Goal: Task Accomplishment & Management: Manage account settings

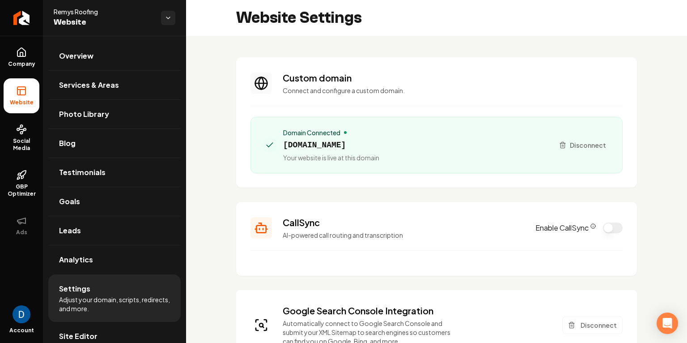
scroll to position [89, 0]
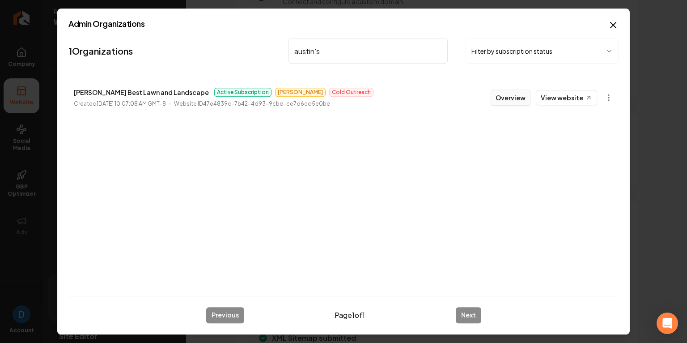
type input "austin's"
click at [505, 96] on button "Overview" at bounding box center [511, 97] width 40 height 16
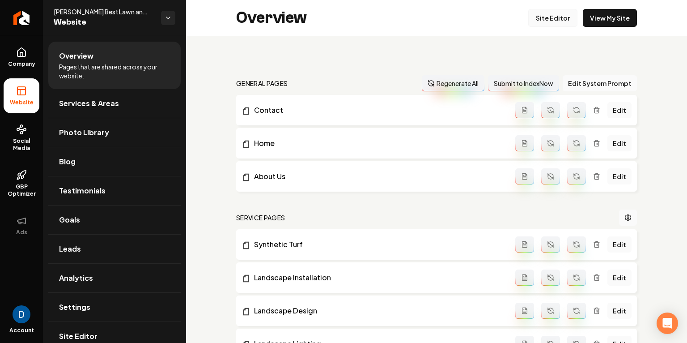
click at [560, 15] on link "Site Editor" at bounding box center [552, 18] width 49 height 18
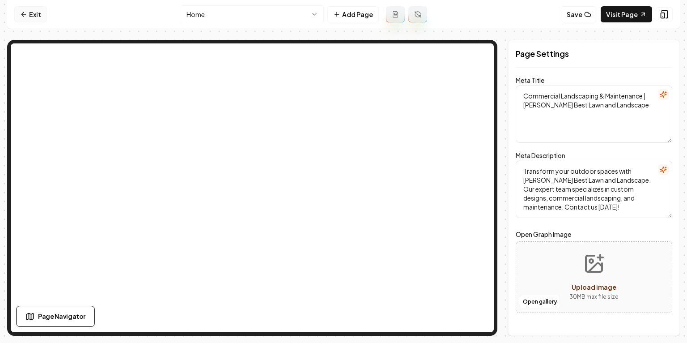
click at [24, 14] on icon at bounding box center [23, 14] width 7 height 7
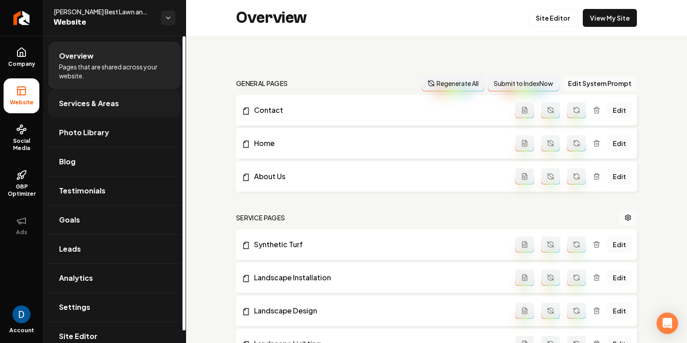
click at [86, 112] on link "Services & Areas" at bounding box center [114, 103] width 132 height 29
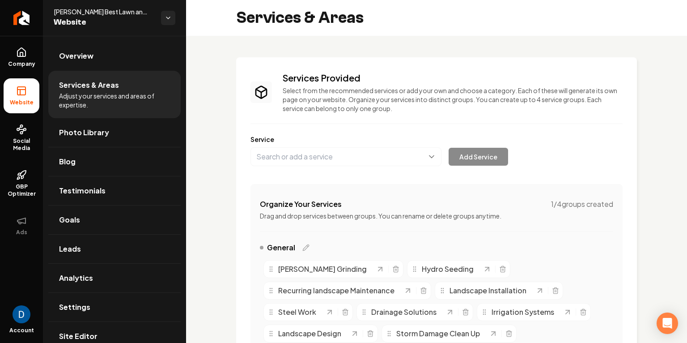
scroll to position [129, 0]
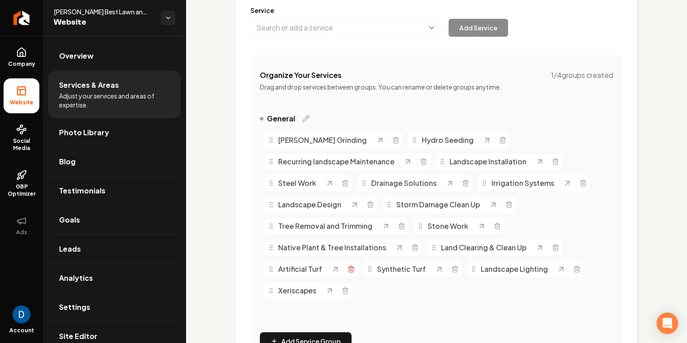
click at [351, 268] on line "Main content area" at bounding box center [351, 269] width 0 height 2
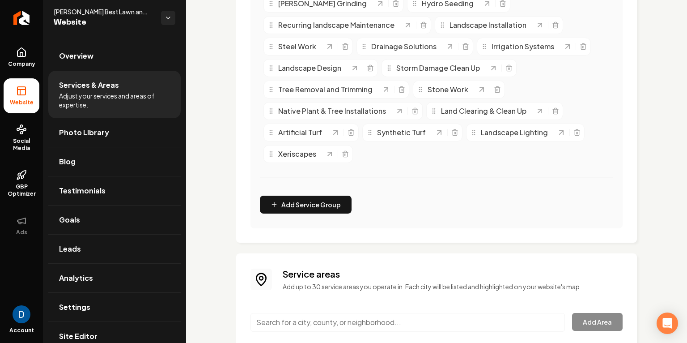
scroll to position [263, 0]
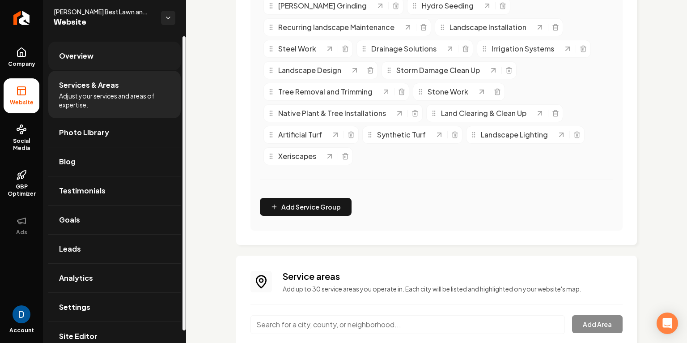
click at [72, 57] on span "Overview" at bounding box center [76, 56] width 34 height 11
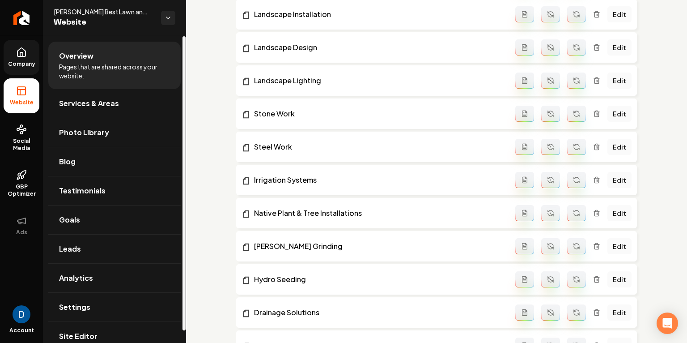
click at [18, 54] on icon at bounding box center [21, 52] width 11 height 11
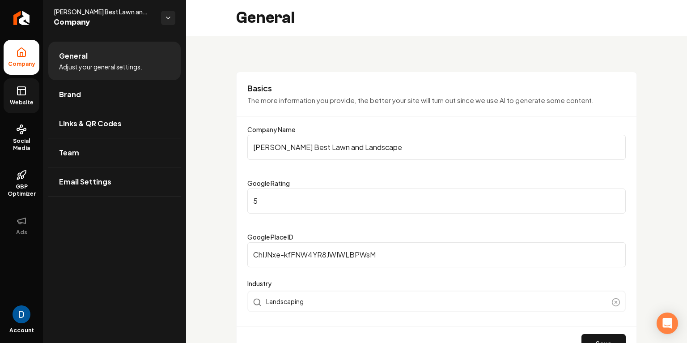
click at [18, 97] on link "Website" at bounding box center [22, 95] width 36 height 35
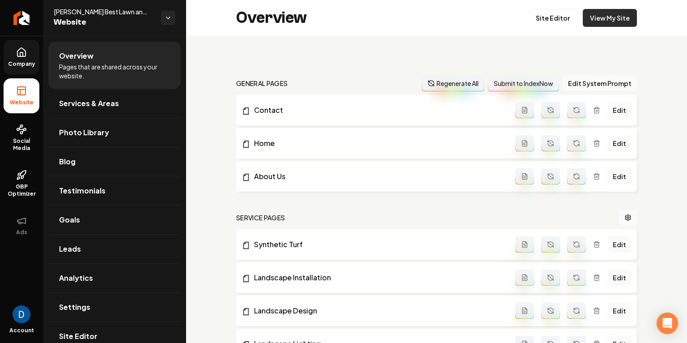
click at [613, 22] on link "View My Site" at bounding box center [610, 18] width 54 height 18
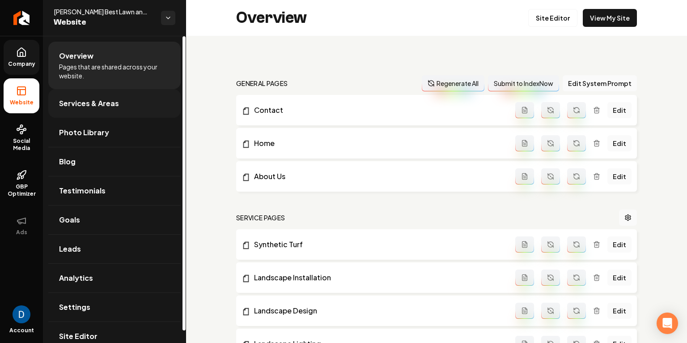
click at [102, 111] on link "Services & Areas" at bounding box center [114, 103] width 132 height 29
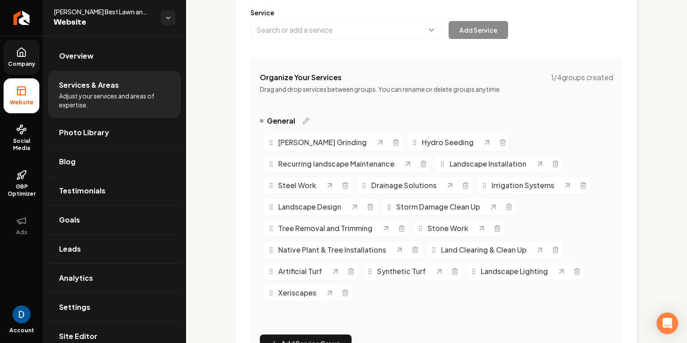
scroll to position [129, 0]
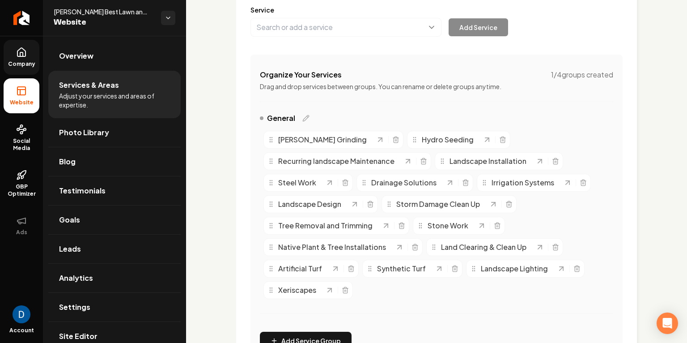
click at [353, 265] on div "Artificial Turf" at bounding box center [310, 268] width 95 height 18
click at [347, 268] on icon "Main content area" at bounding box center [350, 268] width 7 height 7
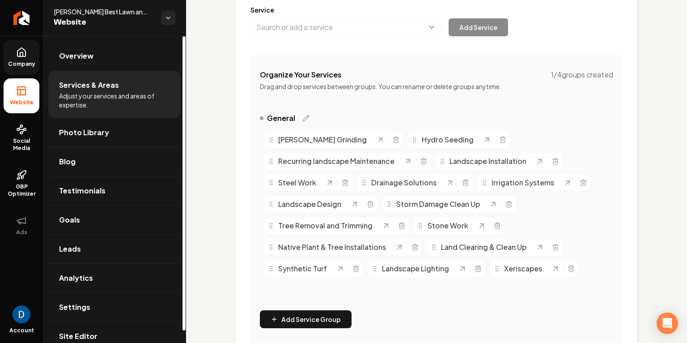
click at [28, 58] on link "Company" at bounding box center [22, 57] width 36 height 35
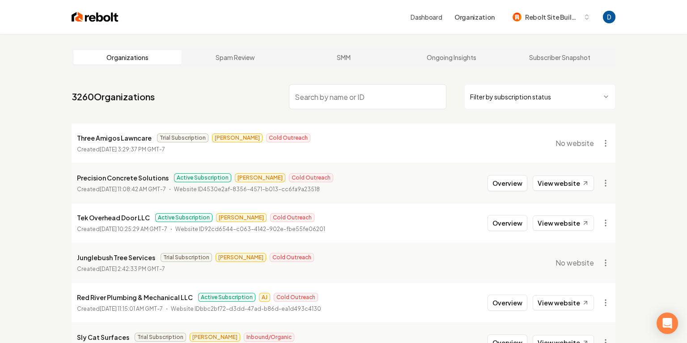
click at [368, 89] on input "search" at bounding box center [367, 96] width 157 height 25
paste input "Centex Tree Service"
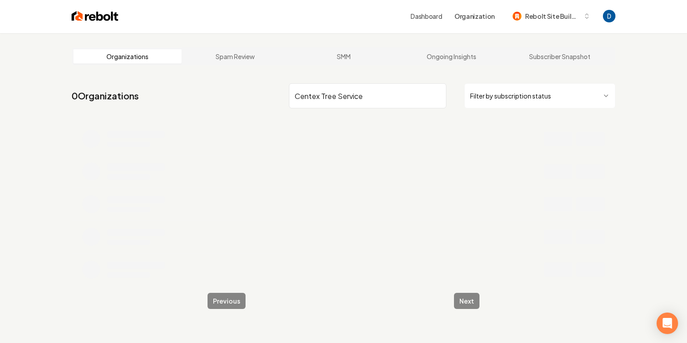
click at [348, 96] on input "Centex Tree Service" at bounding box center [367, 95] width 157 height 25
click at [347, 96] on input "Centex Tree Service" at bounding box center [367, 96] width 157 height 25
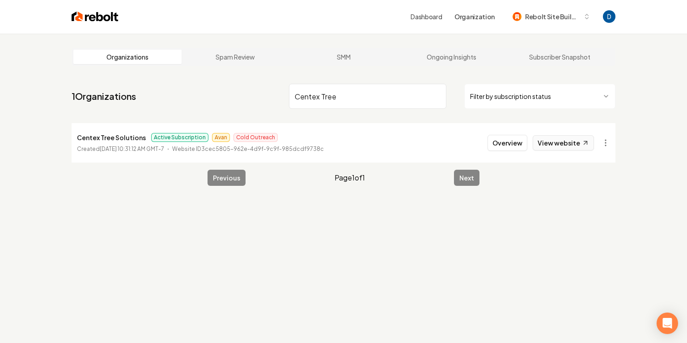
type input "Centex Tree"
click at [549, 144] on link "View website" at bounding box center [563, 142] width 61 height 15
click at [134, 141] on p "Centex Tree Solutions" at bounding box center [111, 137] width 69 height 11
click at [135, 139] on p "Centex Tree Solutions" at bounding box center [111, 137] width 69 height 11
click at [136, 137] on p "Centex Tree Solutions" at bounding box center [111, 137] width 69 height 11
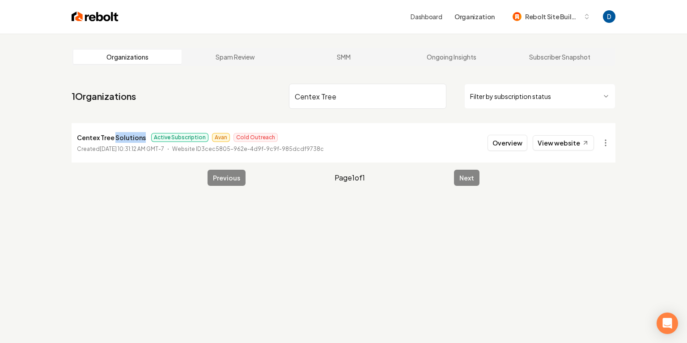
click at [136, 137] on p "Centex Tree Solutions" at bounding box center [111, 137] width 69 height 11
copy p "Centex Tree Solutions"
click at [471, 56] on link "Ongoing Insights" at bounding box center [452, 57] width 108 height 14
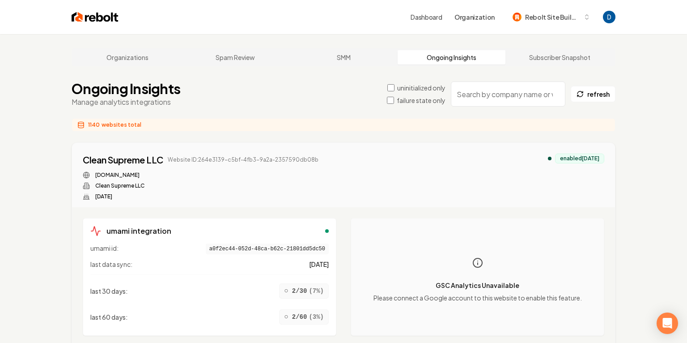
click at [508, 95] on input "search" at bounding box center [508, 93] width 114 height 25
paste input "Centex Tree Solutions"
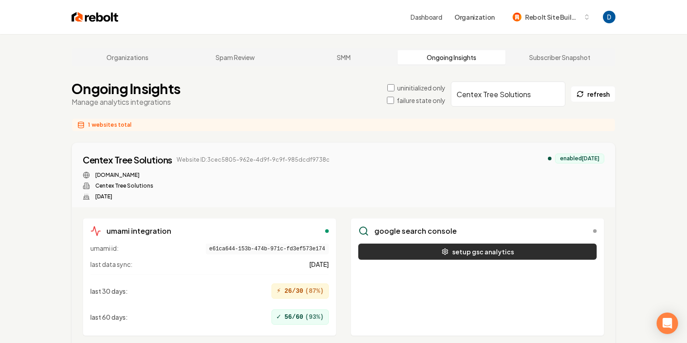
type input "Centex Tree Solutions"
click at [482, 253] on button "setup gsc analytics" at bounding box center [477, 251] width 238 height 16
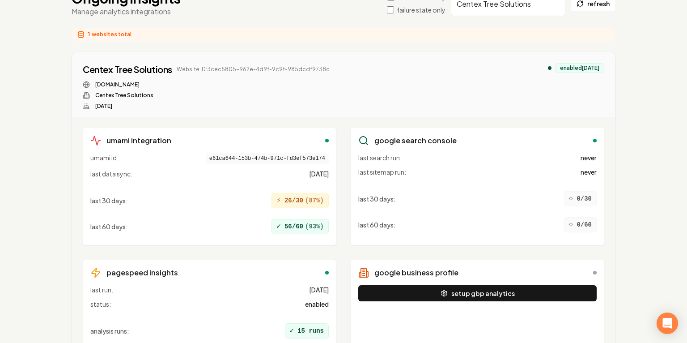
scroll to position [116, 0]
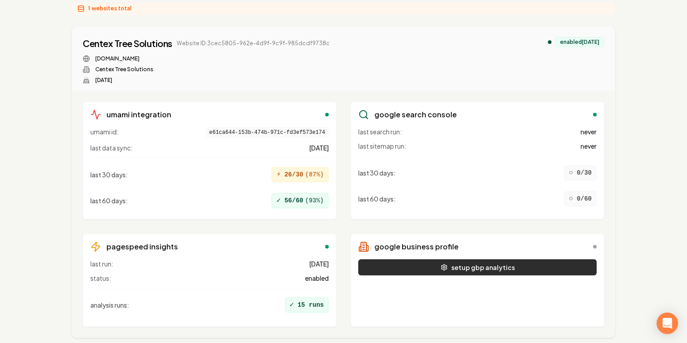
click at [463, 265] on button "setup gbp analytics" at bounding box center [477, 267] width 238 height 16
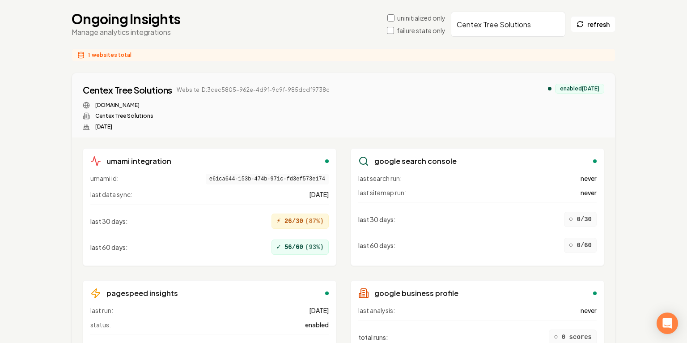
scroll to position [70, 0]
click at [114, 93] on div "Centex Tree Solutions" at bounding box center [127, 90] width 89 height 13
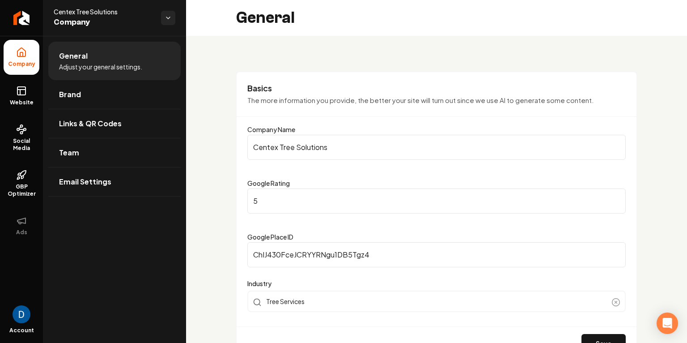
scroll to position [92, 0]
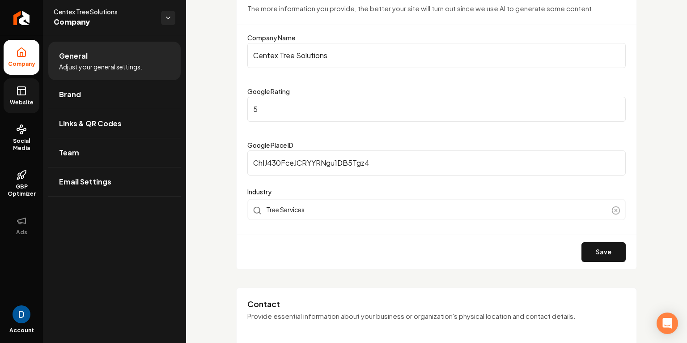
click at [27, 90] on link "Website" at bounding box center [22, 95] width 36 height 35
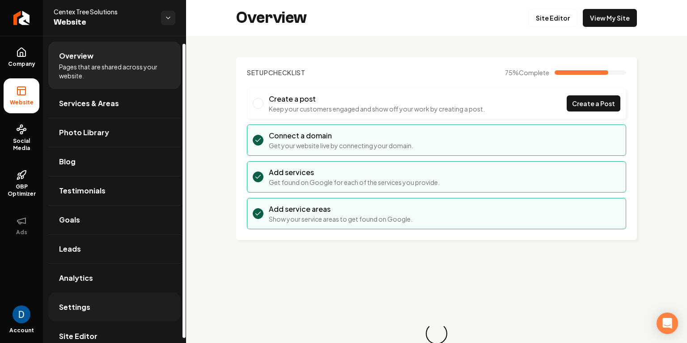
scroll to position [8, 0]
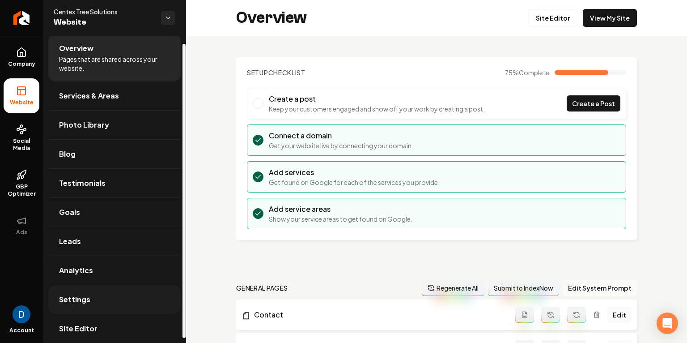
click at [89, 294] on link "Settings" at bounding box center [114, 299] width 132 height 29
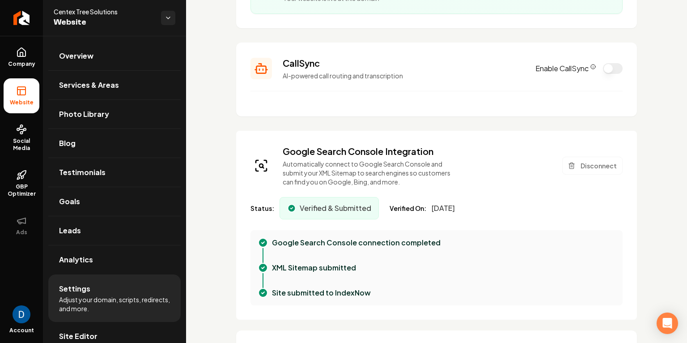
scroll to position [199, 0]
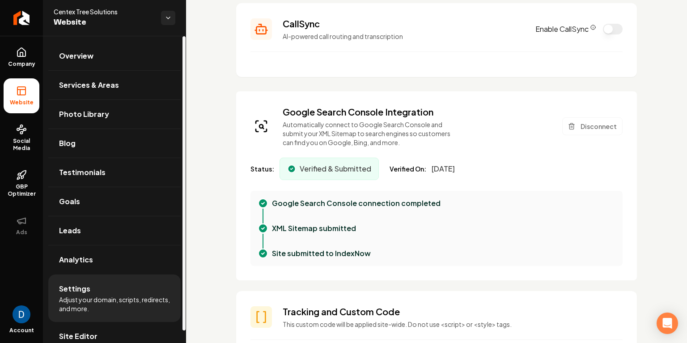
click at [65, 10] on span "Centex Tree Solutions" at bounding box center [104, 11] width 100 height 9
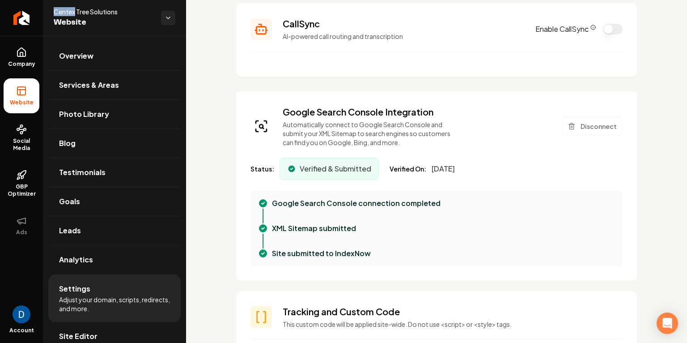
copy span "Centex"
click at [91, 59] on span "Overview" at bounding box center [76, 56] width 34 height 11
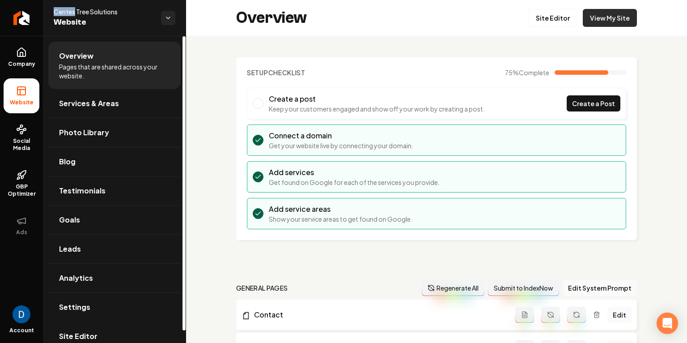
click at [608, 26] on link "View My Site" at bounding box center [610, 18] width 54 height 18
click at [26, 55] on icon at bounding box center [21, 52] width 11 height 11
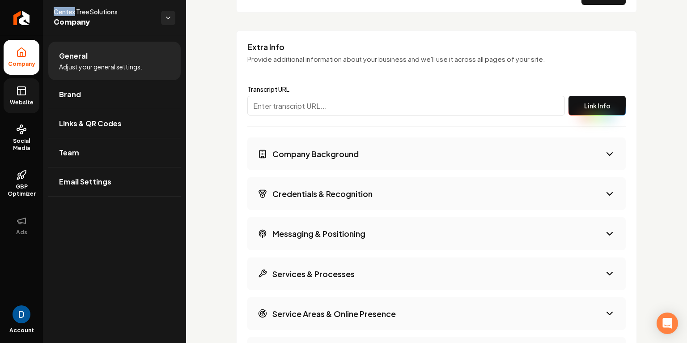
scroll to position [1212, 0]
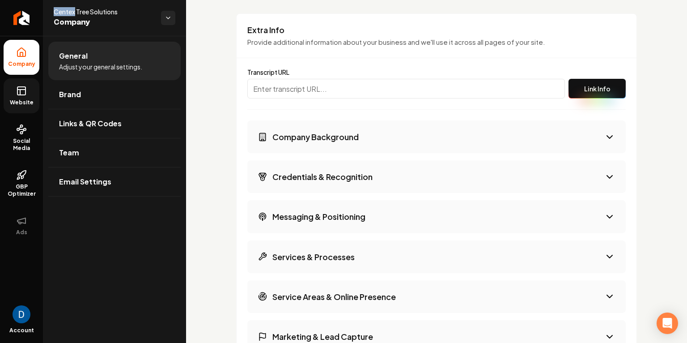
click at [352, 131] on h3 "Company Background" at bounding box center [315, 136] width 86 height 11
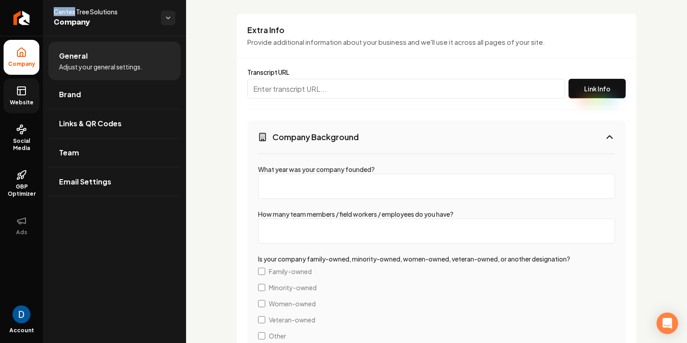
click at [351, 131] on h3 "Company Background" at bounding box center [315, 136] width 86 height 11
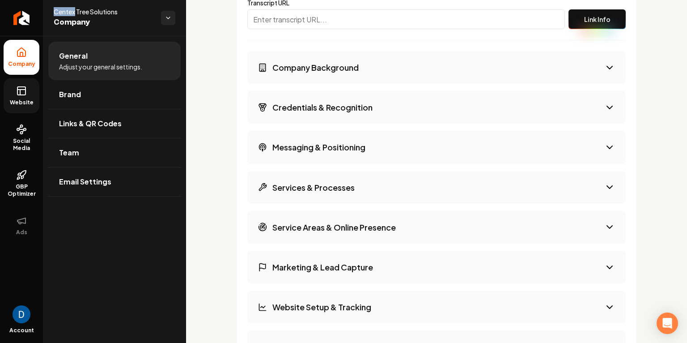
click at [330, 182] on h3 "Services & Processes" at bounding box center [313, 187] width 82 height 11
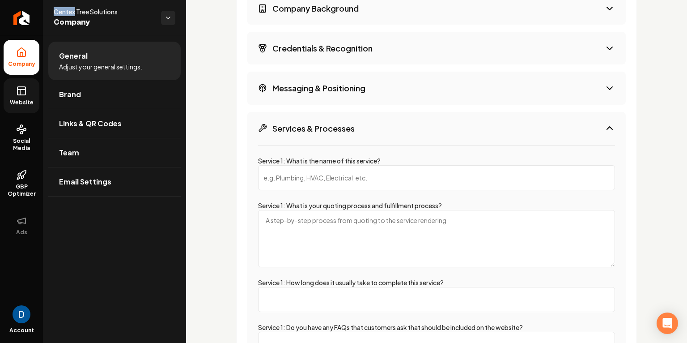
scroll to position [1343, 0]
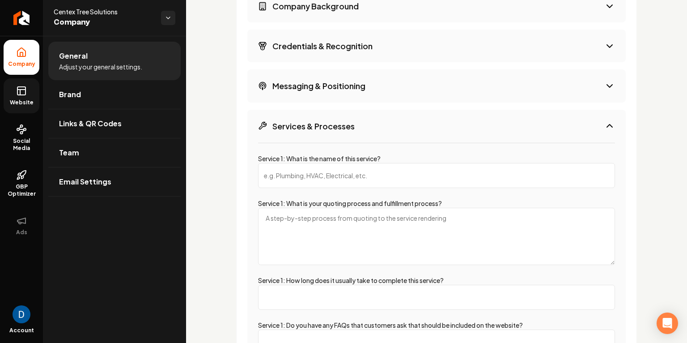
click at [337, 154] on label "Service 1: What is the name of this service?" at bounding box center [319, 158] width 123 height 8
click at [337, 163] on input "Service 1: What is the name of this service?" at bounding box center [436, 175] width 357 height 25
click at [324, 163] on input "Service 1: What is the name of this service?" at bounding box center [436, 175] width 357 height 25
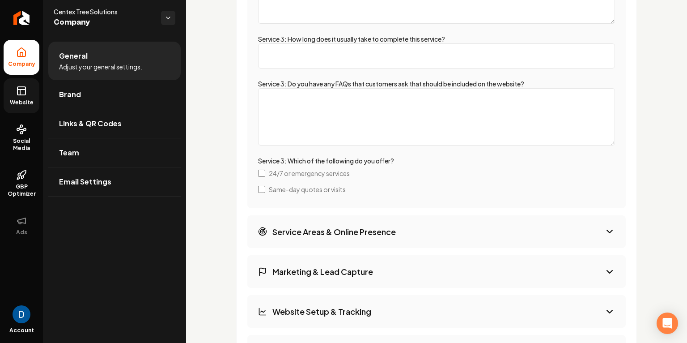
type input "Tree Trimming"
click at [318, 226] on h3 "Service Areas & Online Presence" at bounding box center [333, 231] width 123 height 11
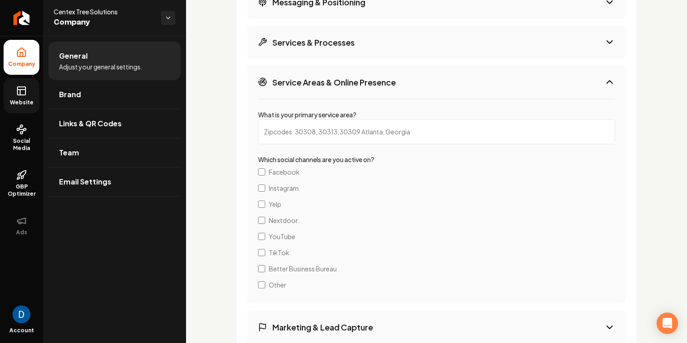
click at [306, 119] on input "What is your primary service area?" at bounding box center [436, 131] width 357 height 25
type input "Temple, TX"
click at [240, 118] on div "Extra Info Provide additional information about your business and we'll use it …" at bounding box center [436, 161] width 401 height 724
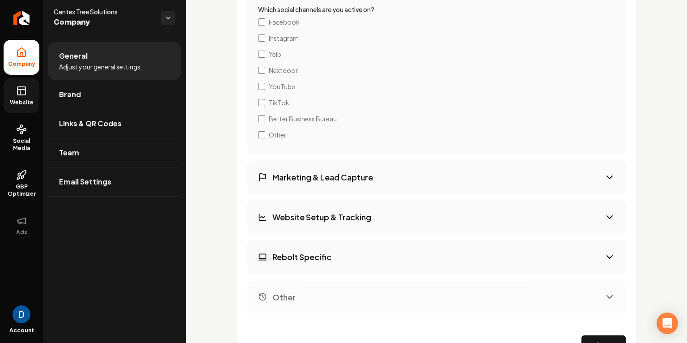
scroll to position [1631, 0]
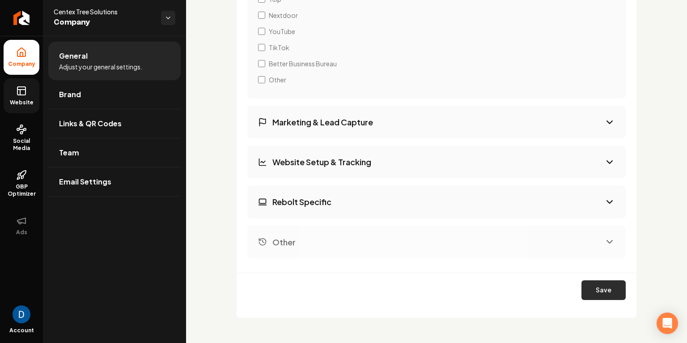
click at [611, 282] on button "Save" at bounding box center [603, 290] width 44 height 20
click at [17, 87] on icon at bounding box center [21, 90] width 11 height 11
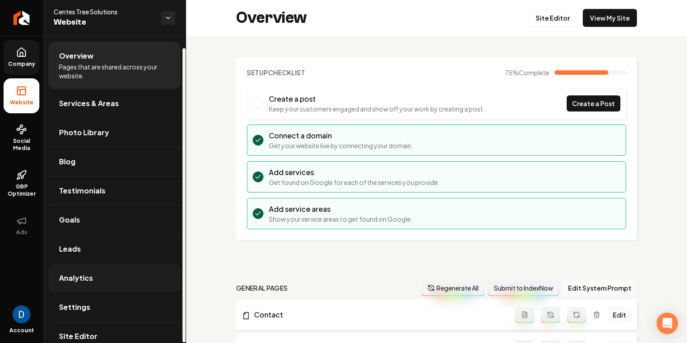
scroll to position [12, 0]
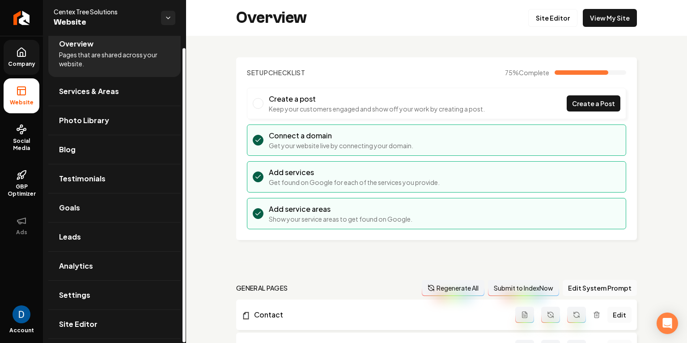
click at [21, 78] on li "Website" at bounding box center [22, 95] width 36 height 35
click at [22, 64] on span "Company" at bounding box center [21, 63] width 34 height 7
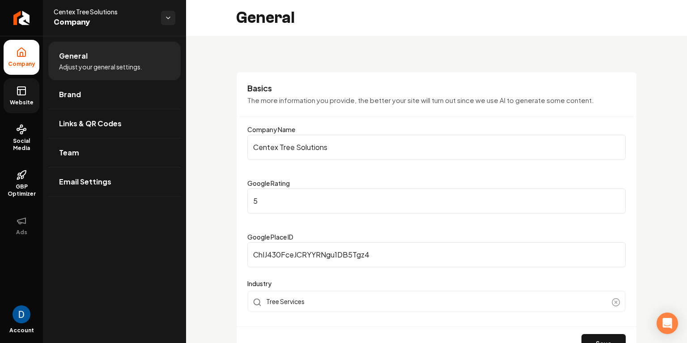
click at [20, 97] on link "Website" at bounding box center [22, 95] width 36 height 35
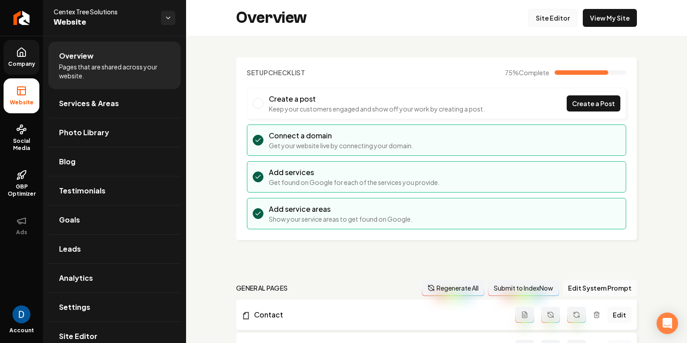
click at [565, 22] on link "Site Editor" at bounding box center [552, 18] width 49 height 18
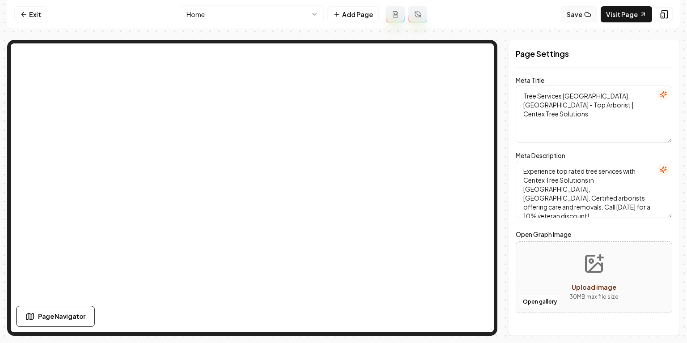
click at [581, 13] on button "Save" at bounding box center [579, 14] width 36 height 16
click at [26, 17] on icon at bounding box center [23, 14] width 7 height 7
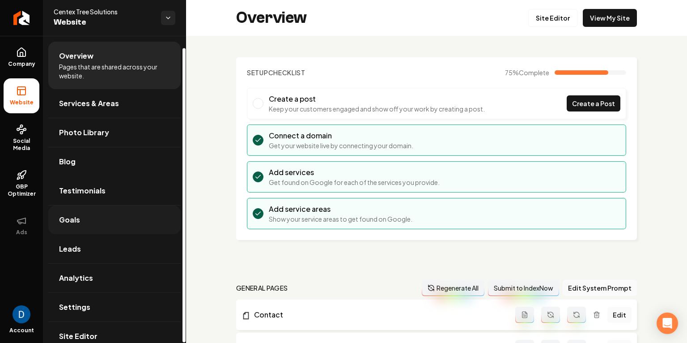
scroll to position [12, 0]
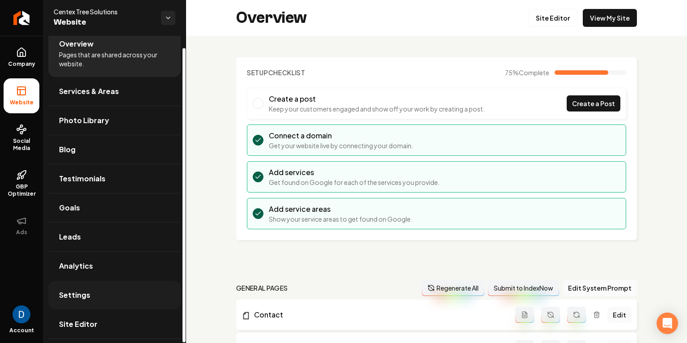
click at [67, 301] on link "Settings" at bounding box center [114, 294] width 132 height 29
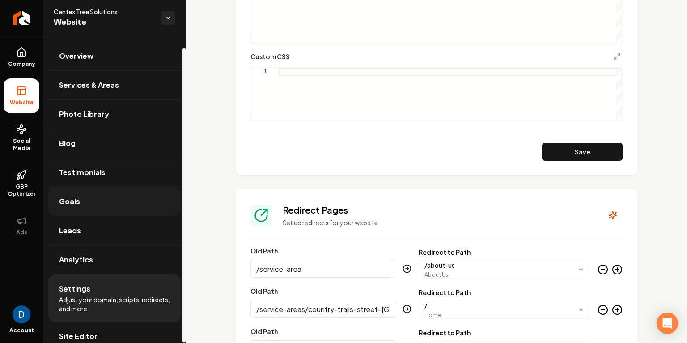
scroll to position [12, 0]
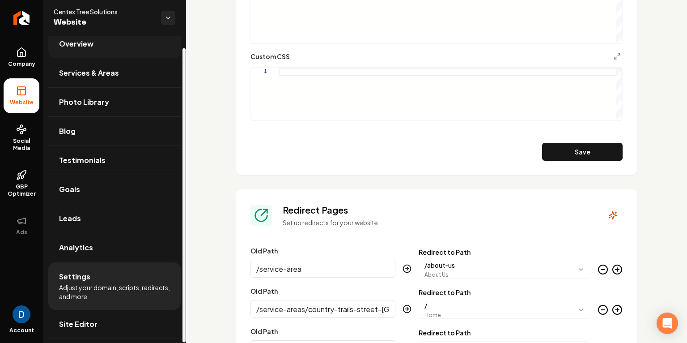
click at [77, 50] on link "Overview" at bounding box center [114, 44] width 132 height 29
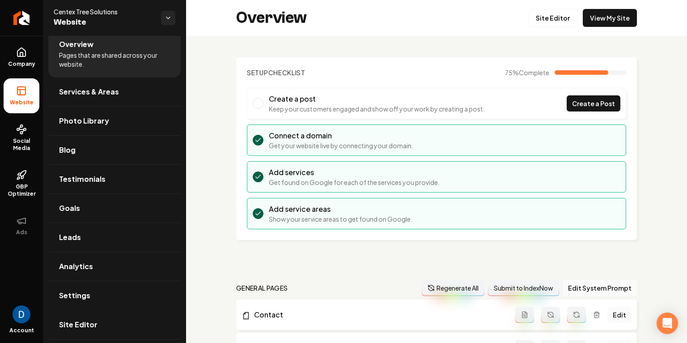
scroll to position [182, 0]
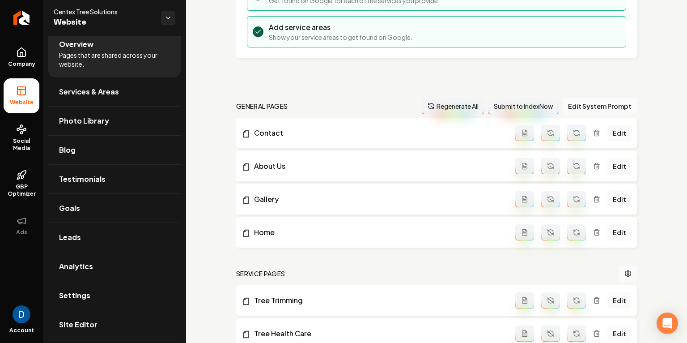
click at [464, 104] on button "Regenerate All" at bounding box center [453, 106] width 63 height 16
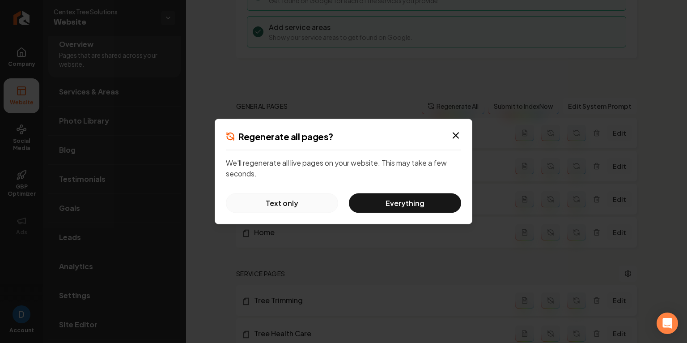
click at [281, 203] on button "Text only" at bounding box center [282, 203] width 112 height 20
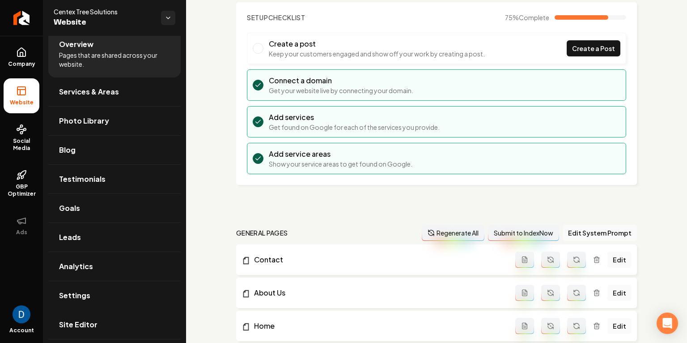
scroll to position [0, 0]
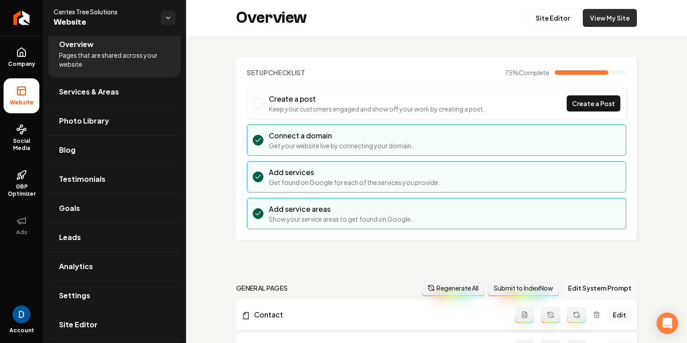
click at [600, 17] on link "View My Site" at bounding box center [610, 18] width 54 height 18
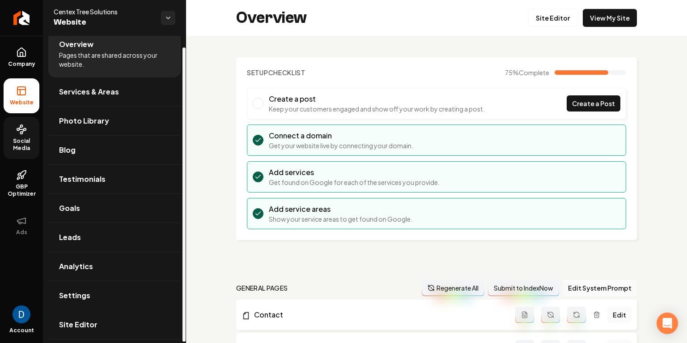
click at [24, 148] on span "Social Media" at bounding box center [22, 144] width 36 height 14
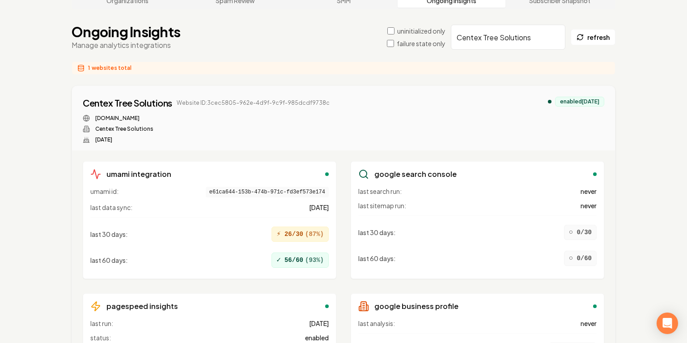
scroll to position [54, 0]
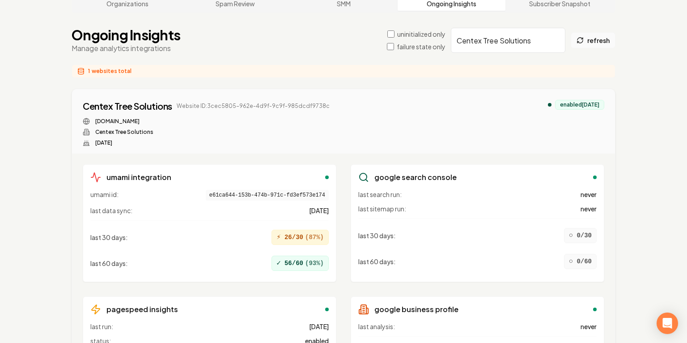
click at [595, 40] on button "refresh" at bounding box center [593, 40] width 45 height 16
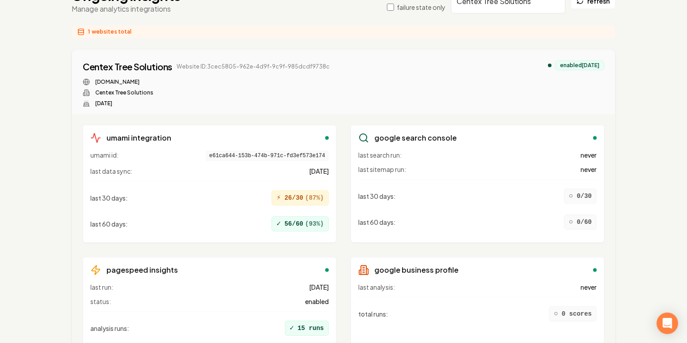
scroll to position [75, 0]
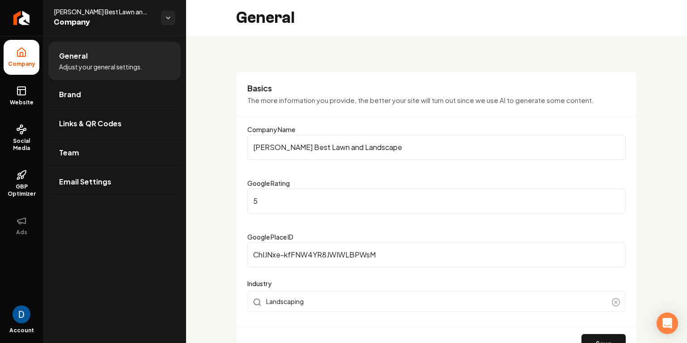
scroll to position [129, 0]
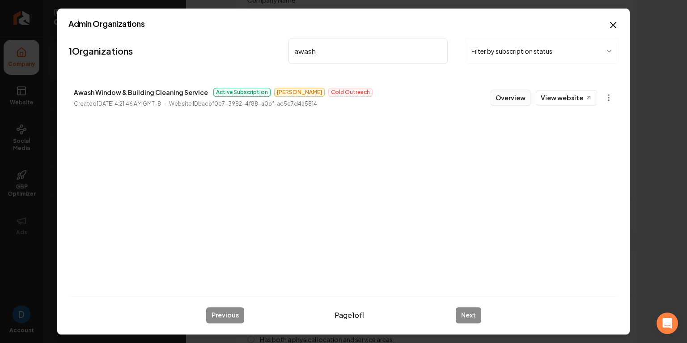
type input "awash"
click at [520, 99] on button "Overview" at bounding box center [511, 97] width 40 height 16
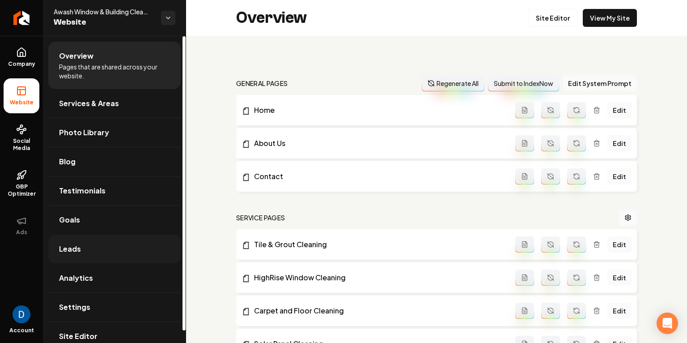
click at [90, 240] on link "Leads" at bounding box center [114, 248] width 132 height 29
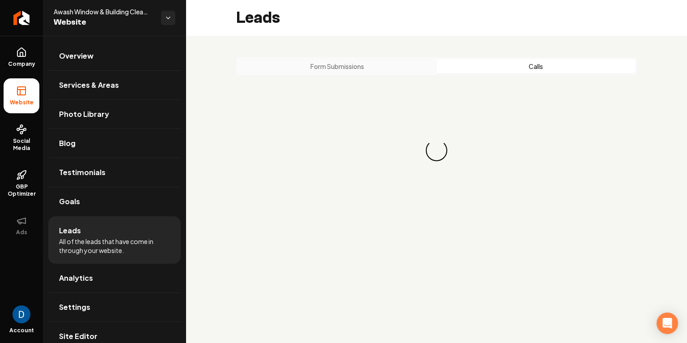
click at [480, 67] on button "Calls" at bounding box center [535, 66] width 199 height 14
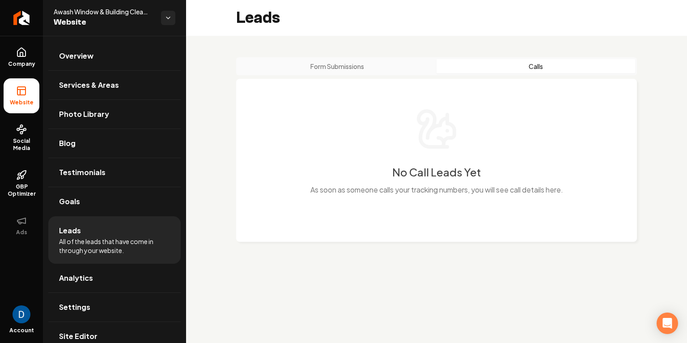
click at [352, 59] on button "Form Submissions" at bounding box center [337, 66] width 199 height 14
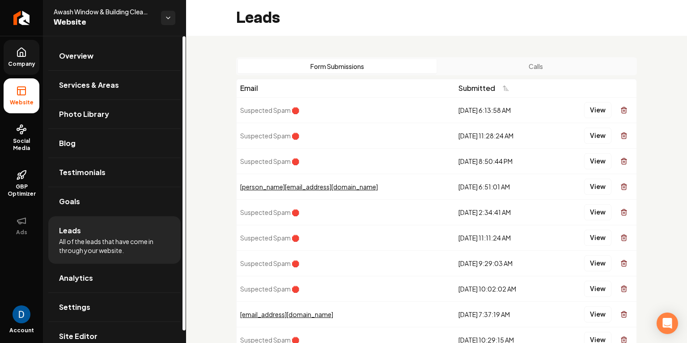
click at [28, 56] on link "Company" at bounding box center [22, 57] width 36 height 35
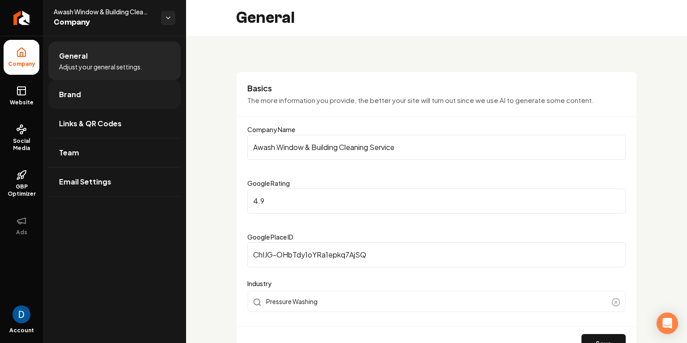
click at [87, 93] on link "Brand" at bounding box center [114, 94] width 132 height 29
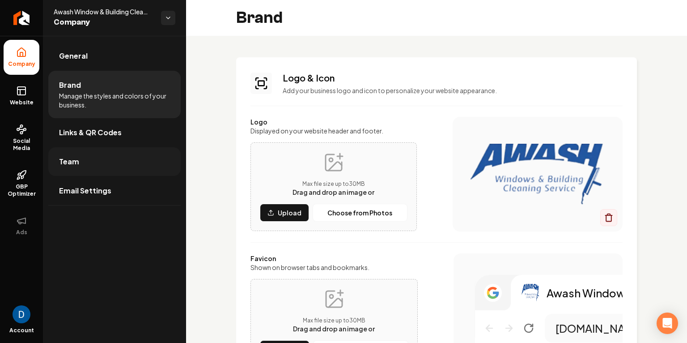
click at [85, 161] on link "Team" at bounding box center [114, 161] width 132 height 29
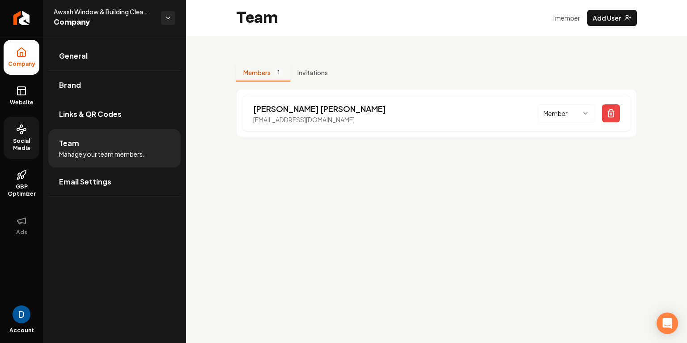
click at [28, 140] on span "Social Media" at bounding box center [22, 144] width 36 height 14
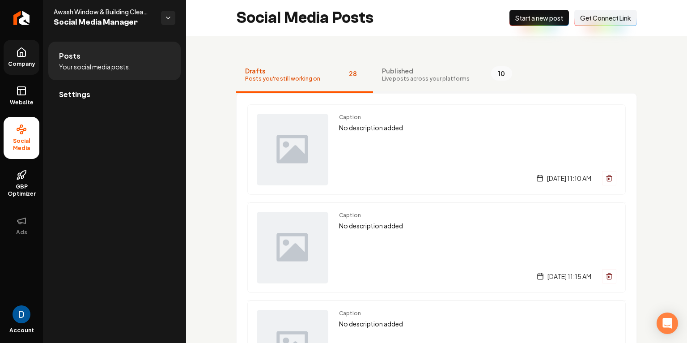
click at [407, 78] on span "Live posts across your platforms" at bounding box center [426, 78] width 88 height 7
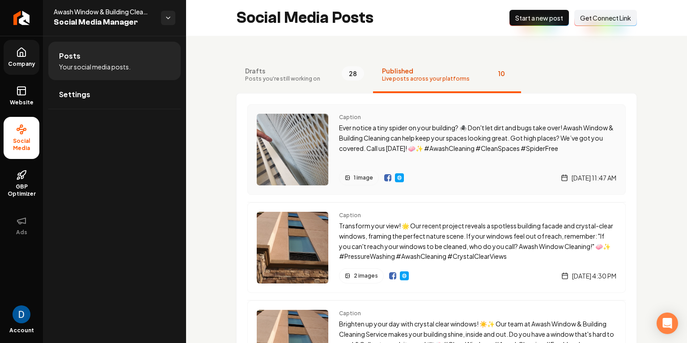
click at [309, 137] on img "Main content area" at bounding box center [293, 150] width 72 height 72
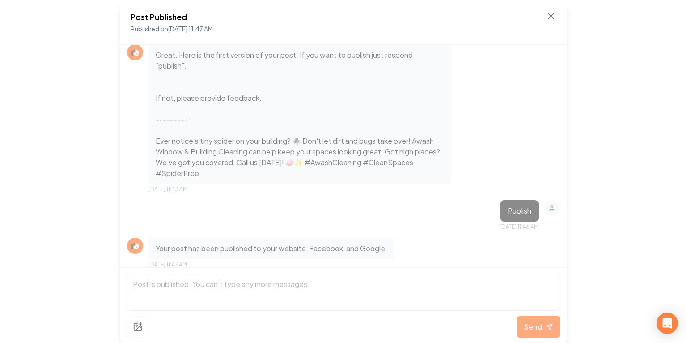
scroll to position [286, 0]
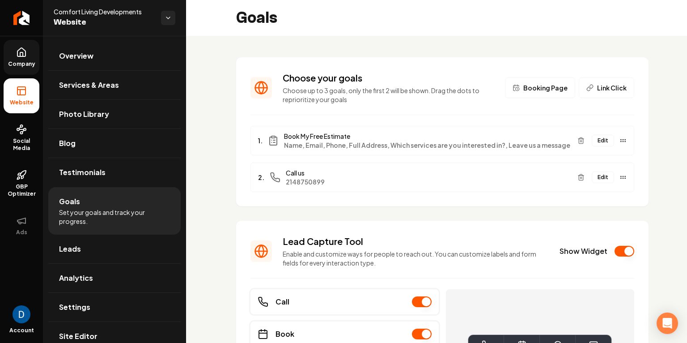
click at [14, 66] on span "Company" at bounding box center [21, 63] width 34 height 7
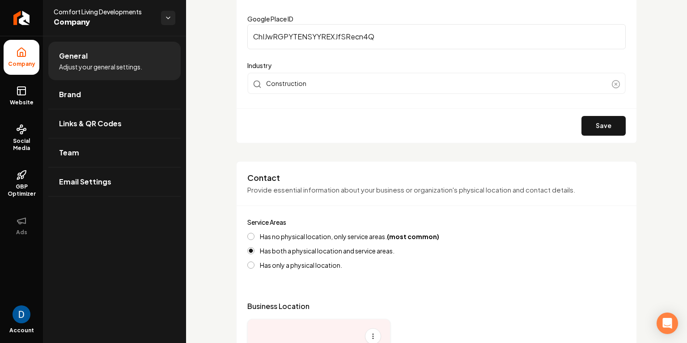
scroll to position [260, 0]
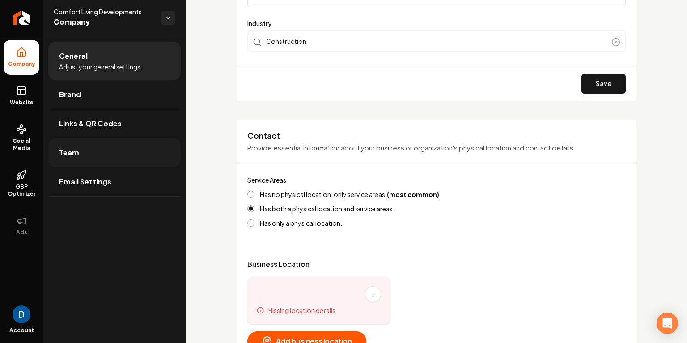
click at [96, 140] on link "Team" at bounding box center [114, 152] width 132 height 29
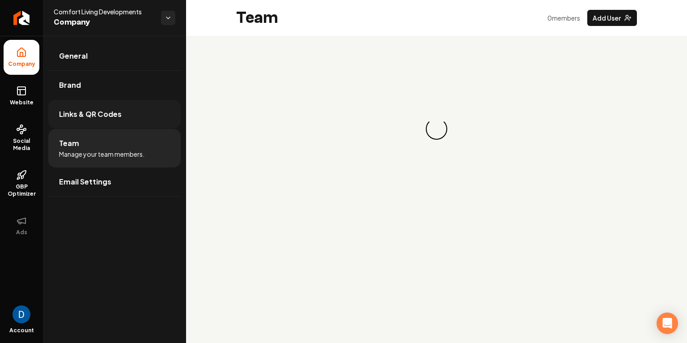
click at [85, 101] on link "Links & QR Codes" at bounding box center [114, 114] width 132 height 29
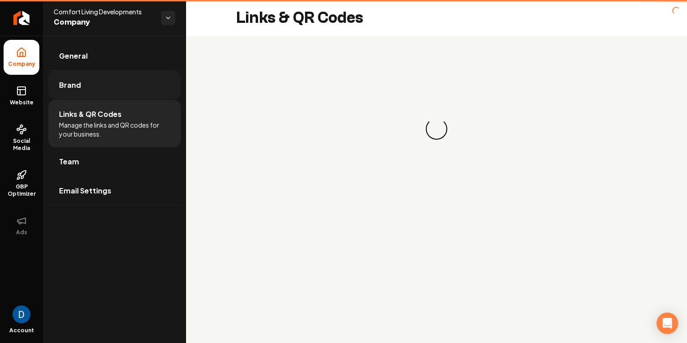
click at [87, 93] on link "Brand" at bounding box center [114, 85] width 132 height 29
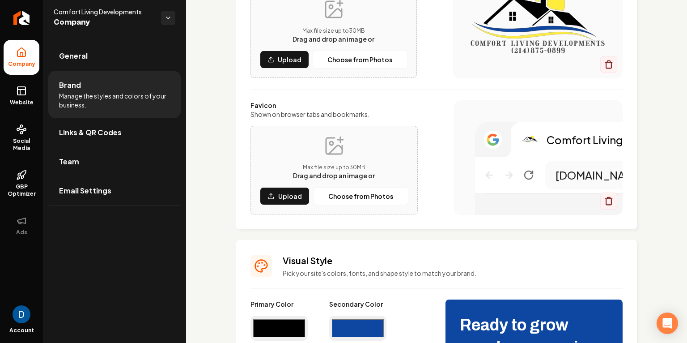
scroll to position [191, 0]
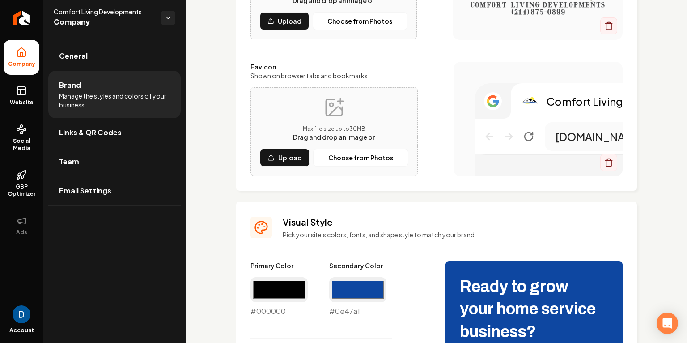
click at [113, 82] on li "Brand Manage the styles and colors of your business." at bounding box center [114, 94] width 132 height 47
click at [118, 59] on link "General" at bounding box center [114, 56] width 132 height 29
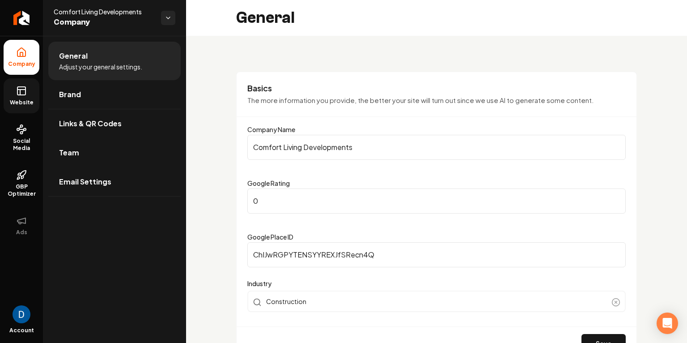
click at [32, 99] on span "Website" at bounding box center [21, 102] width 31 height 7
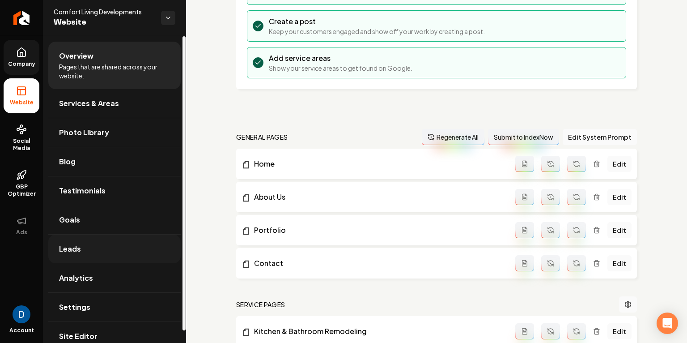
scroll to position [12, 0]
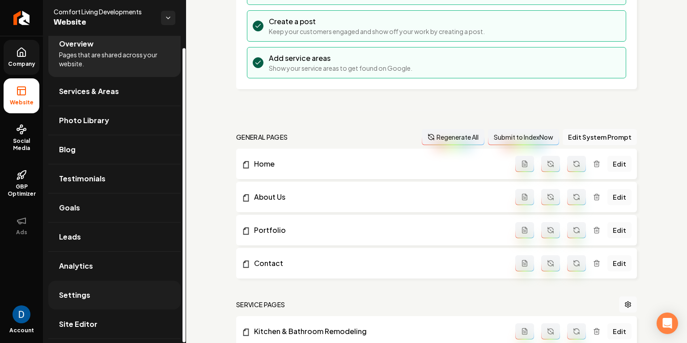
click at [142, 293] on link "Settings" at bounding box center [114, 294] width 132 height 29
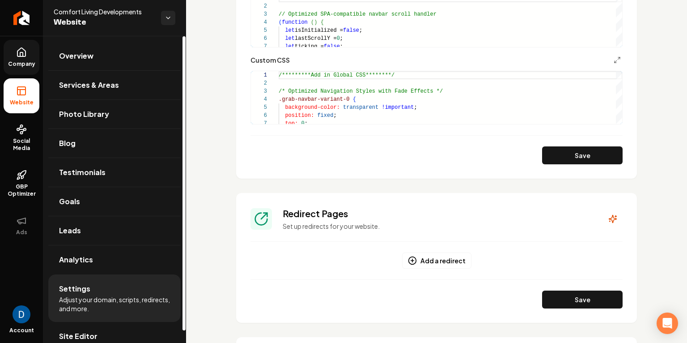
scroll to position [12, 0]
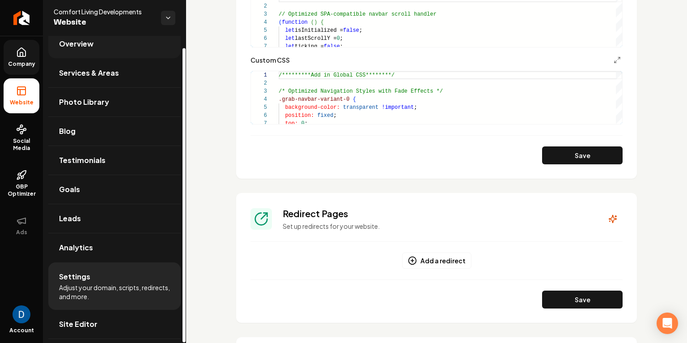
click at [69, 47] on span "Overview" at bounding box center [76, 43] width 34 height 11
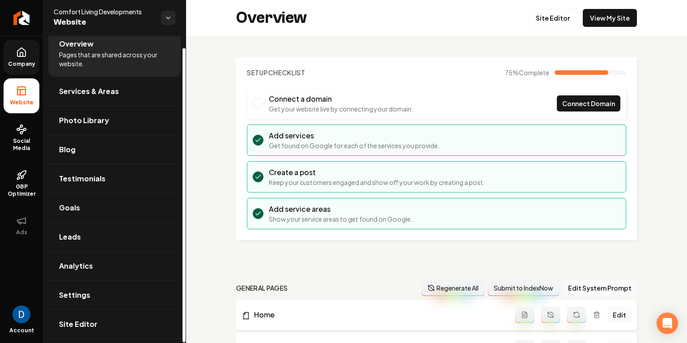
click at [14, 56] on link "Company" at bounding box center [22, 57] width 36 height 35
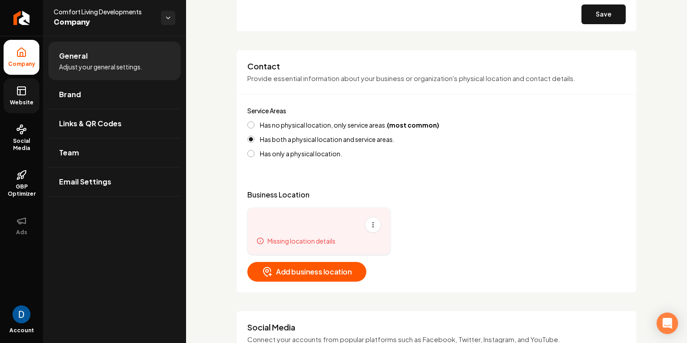
scroll to position [375, 0]
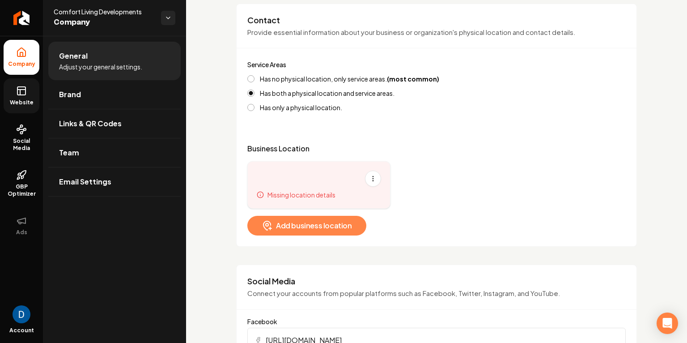
click at [300, 230] on button "Add business location" at bounding box center [306, 226] width 119 height 20
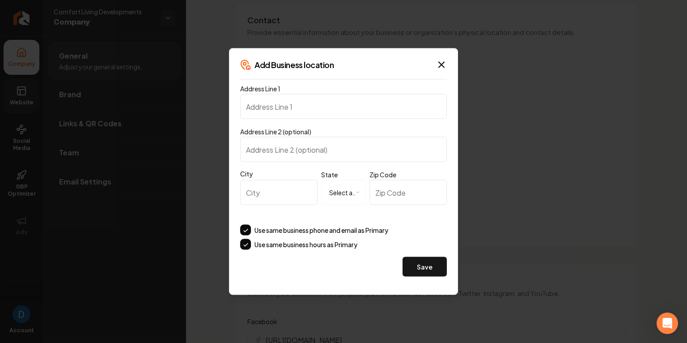
click at [436, 130] on div "Address Line 2 (optional)" at bounding box center [343, 144] width 207 height 36
click at [443, 64] on icon "button" at bounding box center [441, 64] width 11 height 11
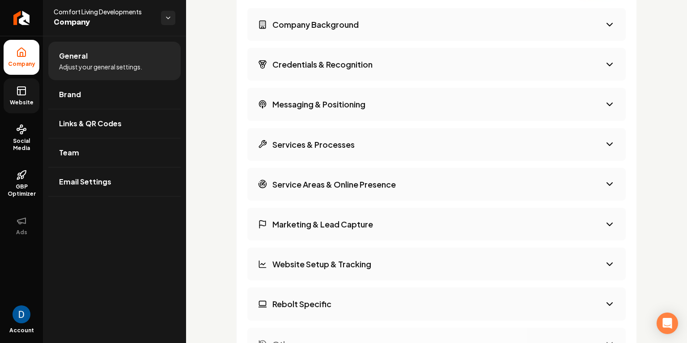
scroll to position [1398, 0]
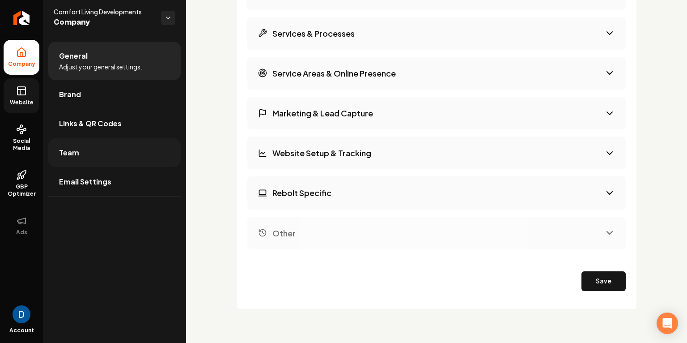
click at [79, 157] on link "Team" at bounding box center [114, 152] width 132 height 29
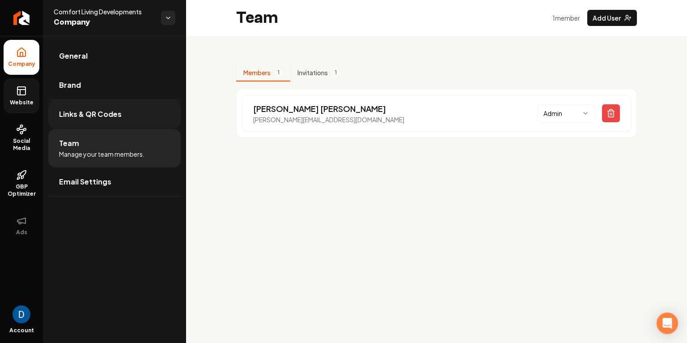
click at [106, 100] on link "Links & QR Codes" at bounding box center [114, 114] width 132 height 29
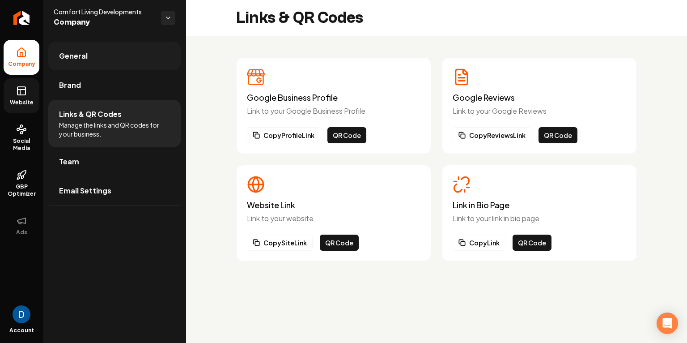
click at [90, 48] on link "General" at bounding box center [114, 56] width 132 height 29
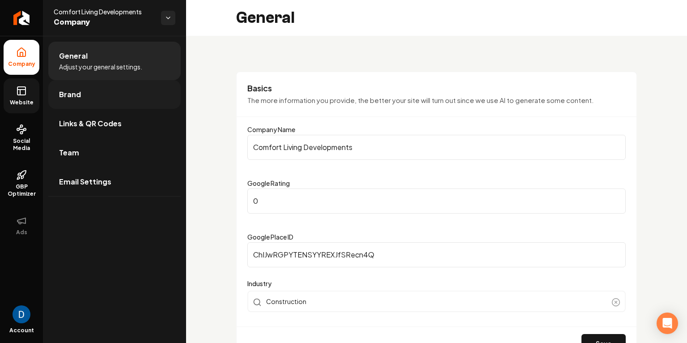
click at [93, 85] on link "Brand" at bounding box center [114, 94] width 132 height 29
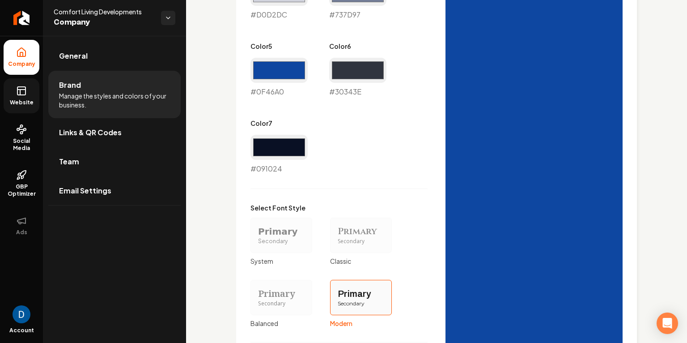
scroll to position [767, 0]
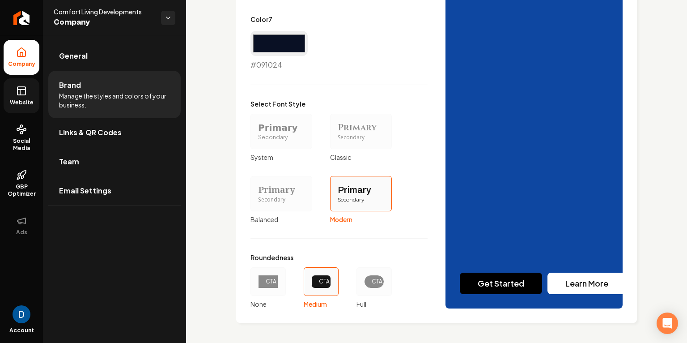
click at [26, 97] on link "Website" at bounding box center [22, 95] width 36 height 35
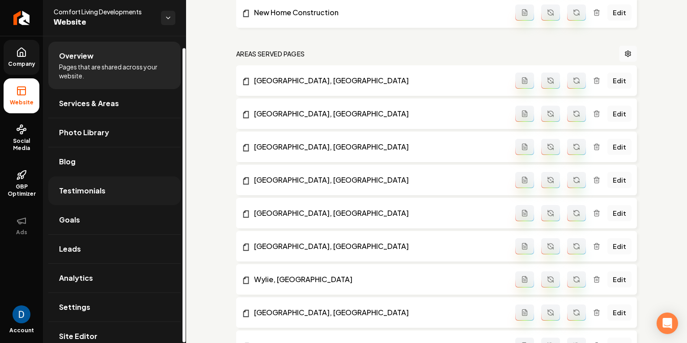
scroll to position [12, 0]
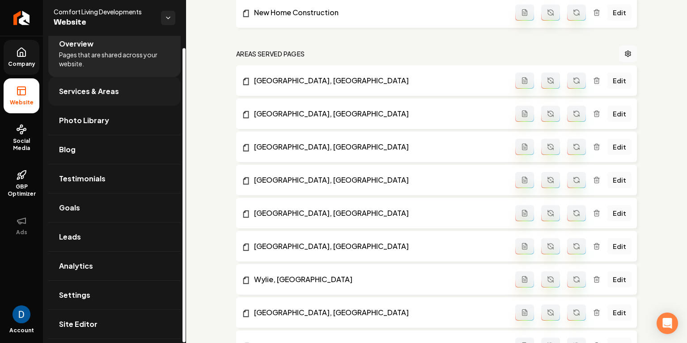
click at [105, 92] on span "Services & Areas" at bounding box center [89, 91] width 60 height 11
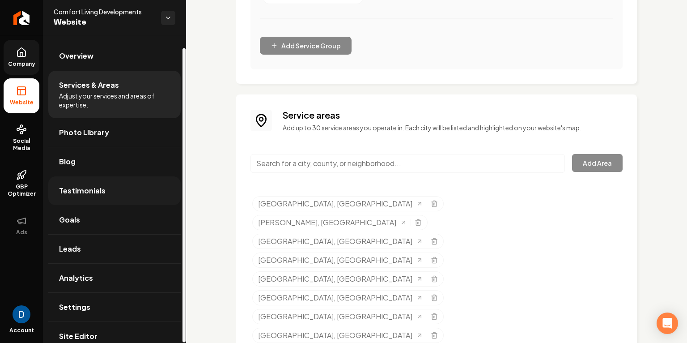
scroll to position [12, 0]
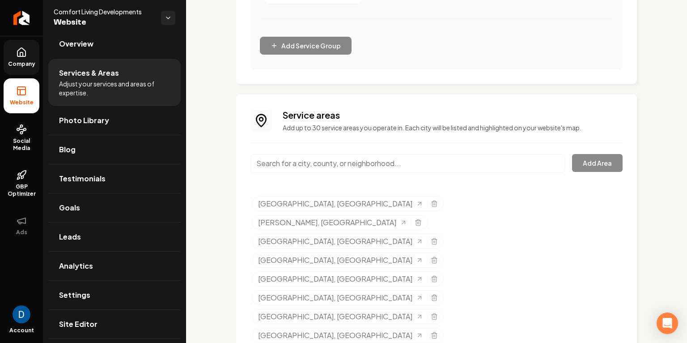
click at [28, 61] on span "Company" at bounding box center [21, 63] width 34 height 7
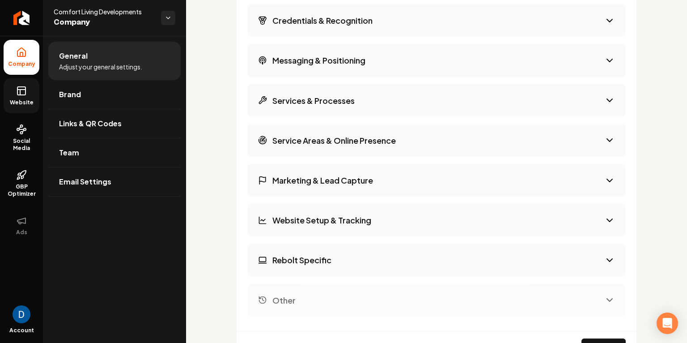
scroll to position [1344, 0]
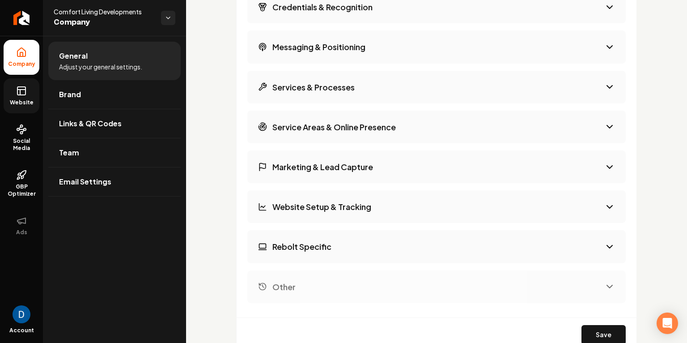
click at [305, 178] on button "Marketing & Lead Capture" at bounding box center [436, 166] width 378 height 33
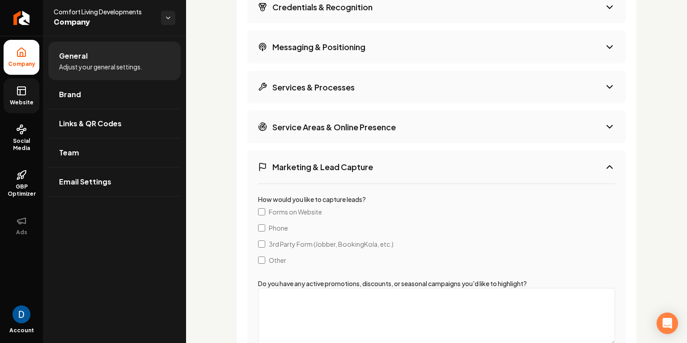
scroll to position [1421, 0]
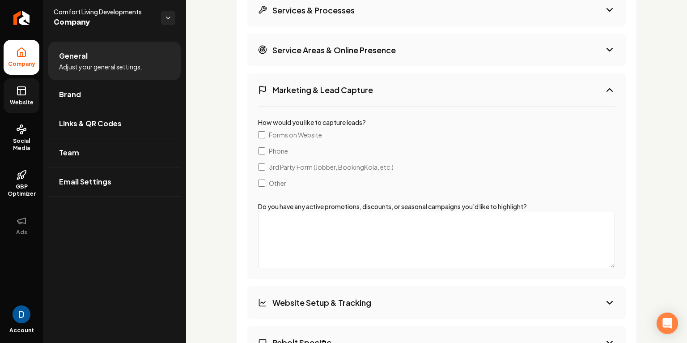
click at [278, 151] on span "Phone" at bounding box center [278, 150] width 19 height 9
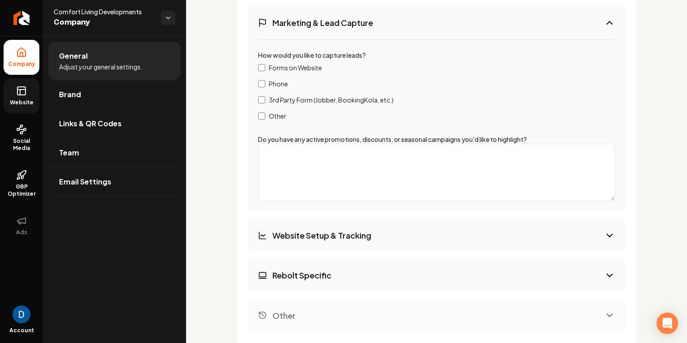
scroll to position [1506, 0]
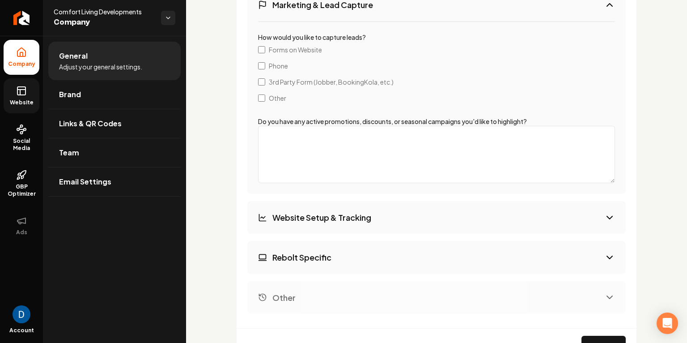
click at [323, 216] on h3 "Website Setup & Tracking" at bounding box center [321, 217] width 99 height 11
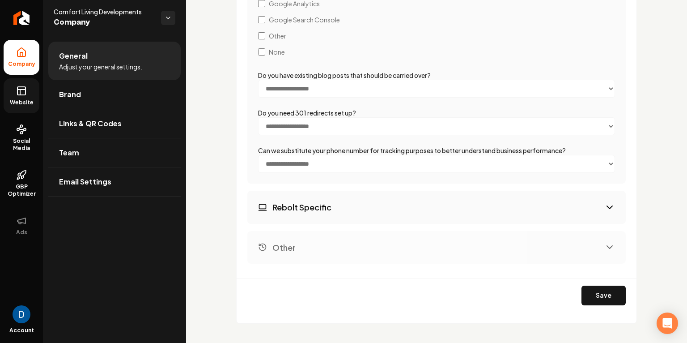
click at [323, 216] on button "Rebolt Specific" at bounding box center [436, 207] width 378 height 33
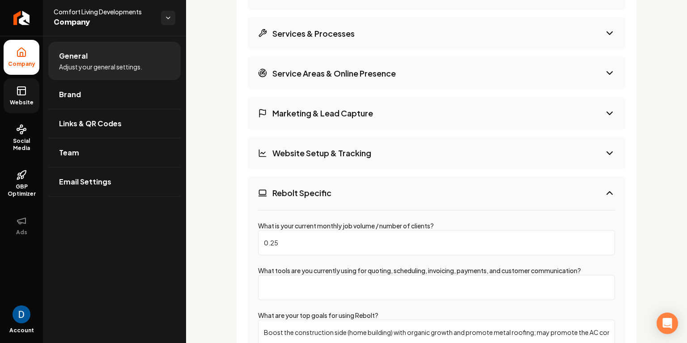
click at [317, 192] on h3 "Rebolt Specific" at bounding box center [301, 192] width 59 height 11
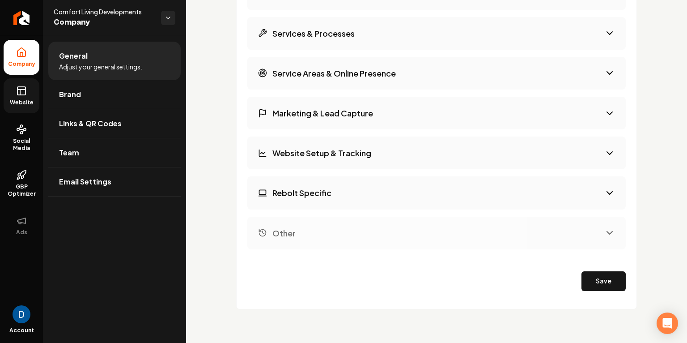
click at [293, 231] on h3 "Other" at bounding box center [283, 232] width 23 height 11
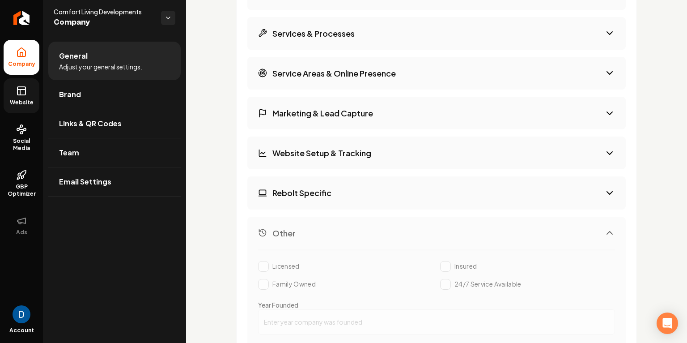
click at [293, 231] on h3 "Other" at bounding box center [283, 232] width 23 height 11
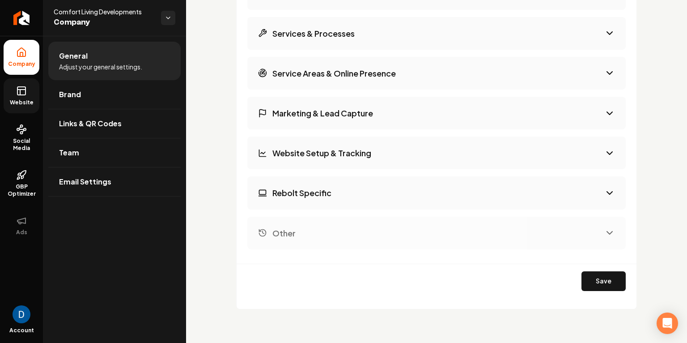
click at [293, 231] on h3 "Other" at bounding box center [283, 232] width 23 height 11
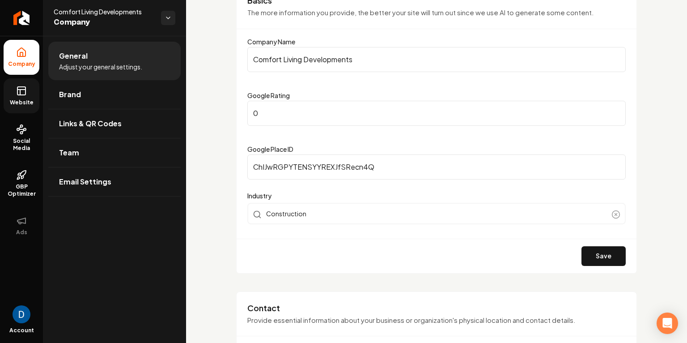
scroll to position [87, 0]
click at [107, 89] on link "Brand" at bounding box center [114, 94] width 132 height 29
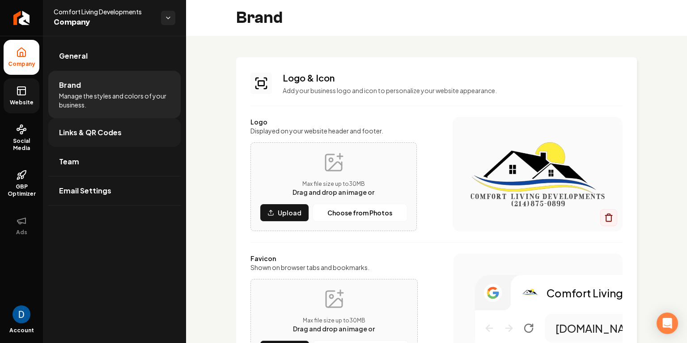
click at [120, 127] on link "Links & QR Codes" at bounding box center [114, 132] width 132 height 29
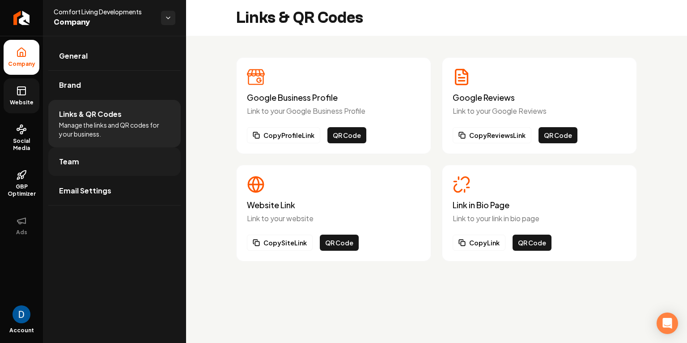
click at [98, 151] on link "Team" at bounding box center [114, 161] width 132 height 29
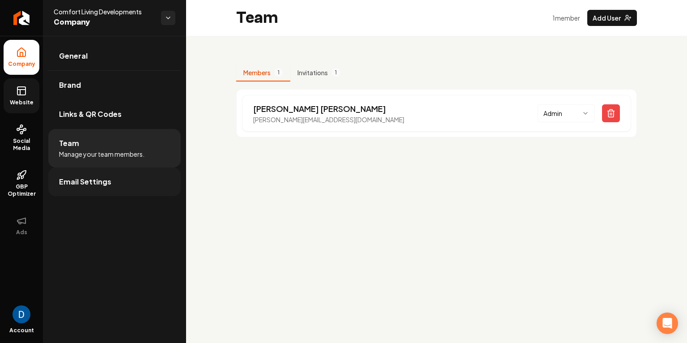
click at [117, 172] on link "Email Settings" at bounding box center [114, 181] width 132 height 29
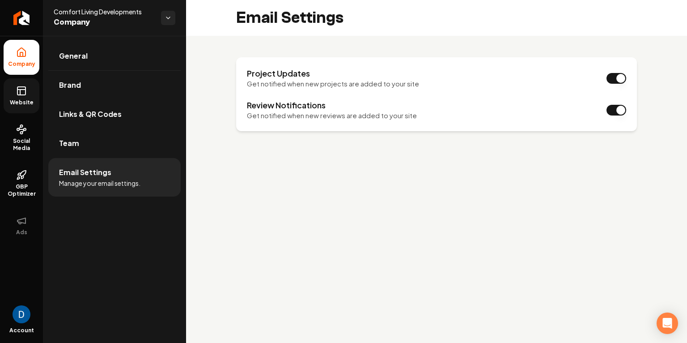
click at [31, 106] on link "Website" at bounding box center [22, 95] width 36 height 35
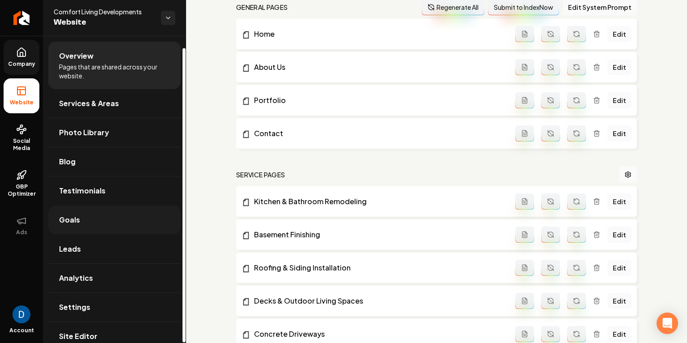
scroll to position [12, 0]
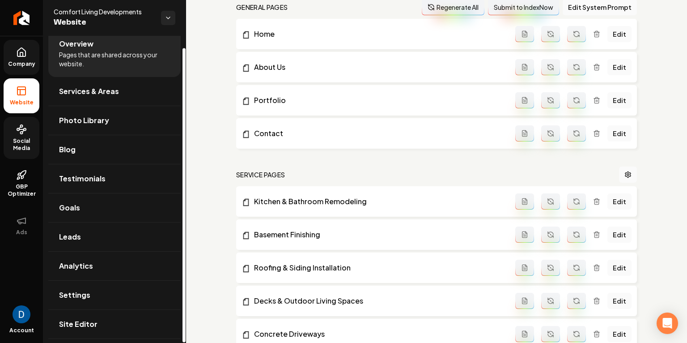
click at [20, 143] on span "Social Media" at bounding box center [22, 144] width 36 height 14
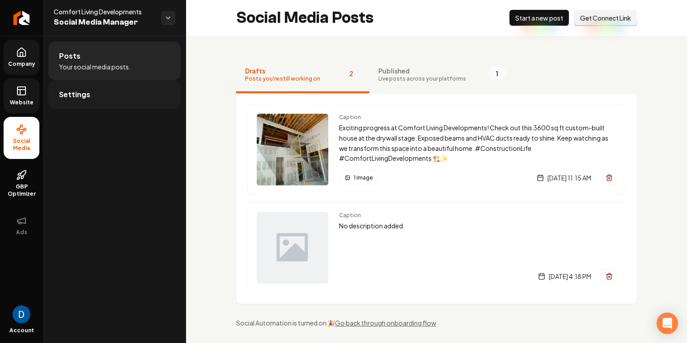
click at [154, 92] on link "Settings" at bounding box center [114, 94] width 132 height 29
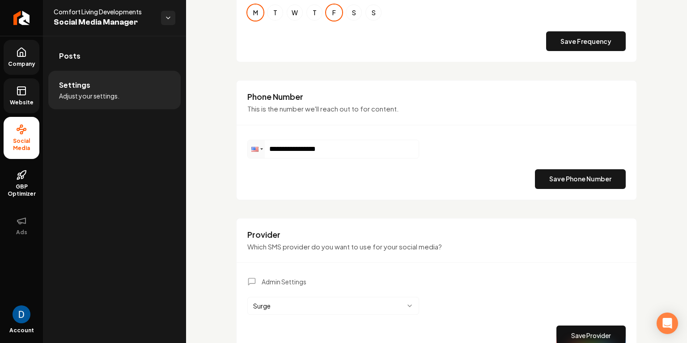
scroll to position [459, 0]
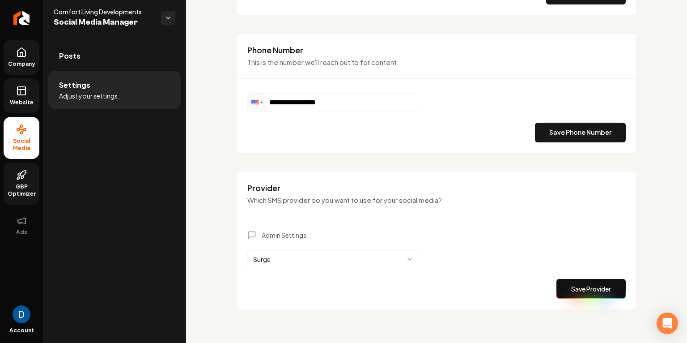
click at [33, 185] on span "GBP Optimizer" at bounding box center [22, 190] width 36 height 14
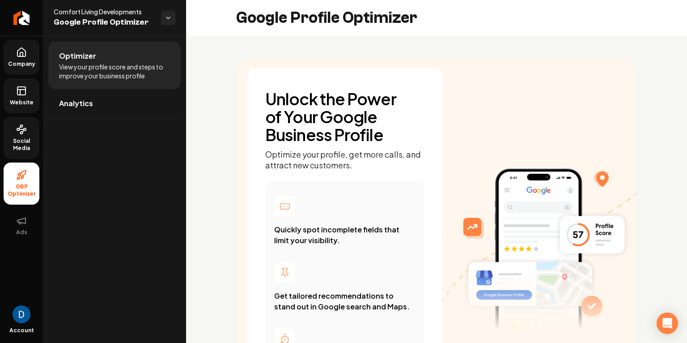
click at [8, 47] on link "Company" at bounding box center [22, 57] width 36 height 35
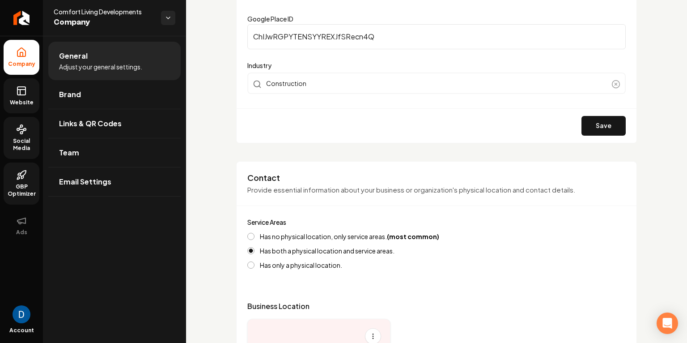
scroll to position [305, 0]
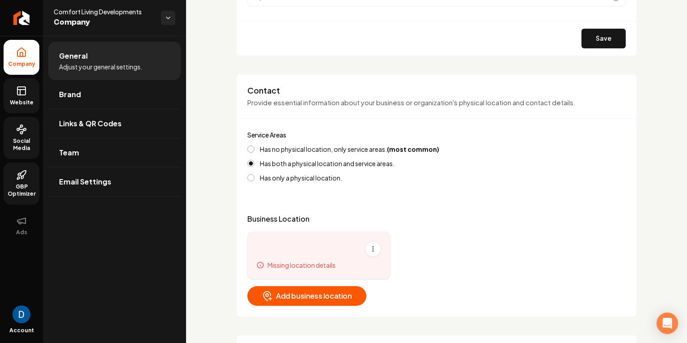
click at [248, 146] on button "Has no physical location, only service areas. (most common)" at bounding box center [250, 148] width 7 height 7
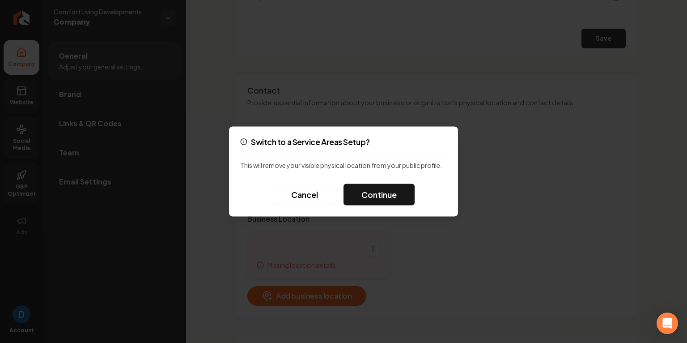
click at [281, 182] on div "Switch to a Service Areas Setup? This will remove your visible physical locatio…" at bounding box center [343, 172] width 229 height 90
click at [280, 189] on button "Cancel" at bounding box center [305, 194] width 64 height 21
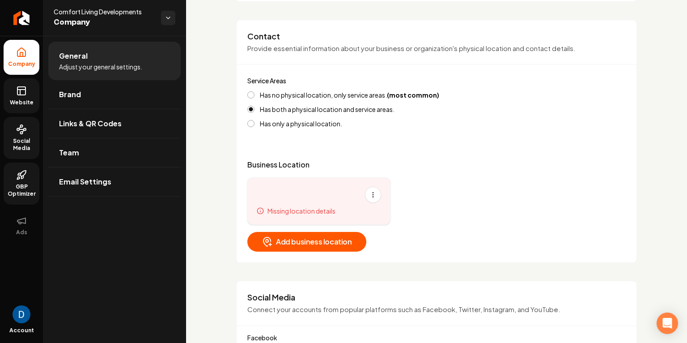
scroll to position [387, 0]
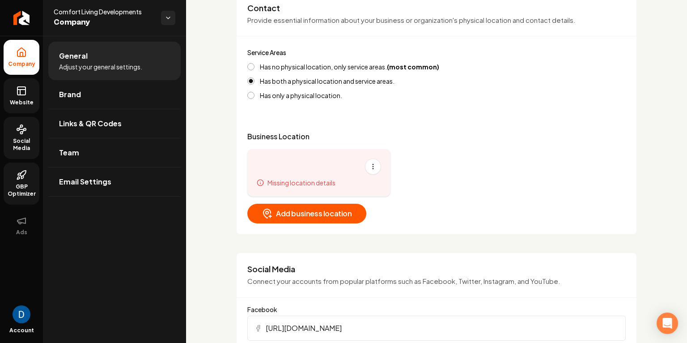
click at [246, 67] on div "Contact Provide essential information about your business or organization's phy…" at bounding box center [436, 113] width 401 height 243
click at [251, 67] on button "Has no physical location, only service areas. (most common)" at bounding box center [250, 66] width 7 height 7
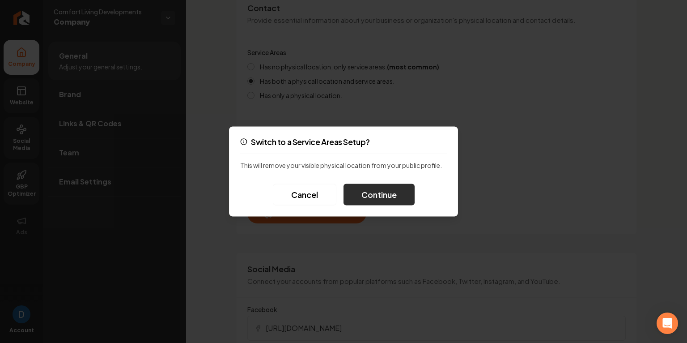
click at [387, 195] on button "Continue" at bounding box center [378, 194] width 71 height 21
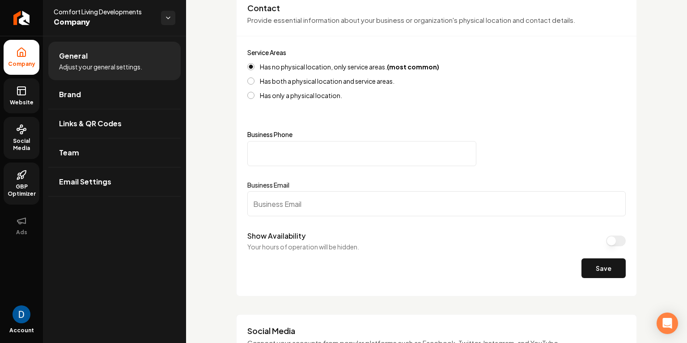
click at [349, 160] on input "Business Phone" at bounding box center [361, 153] width 229 height 25
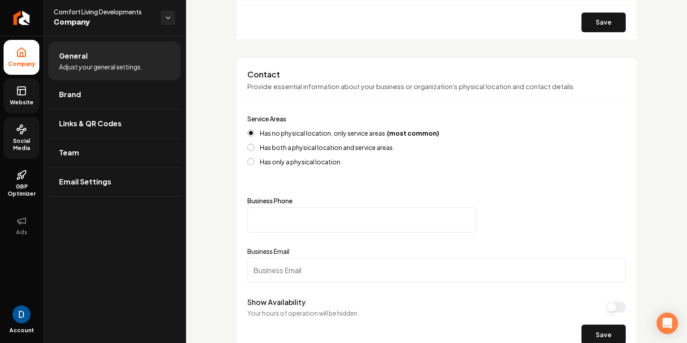
scroll to position [336, 0]
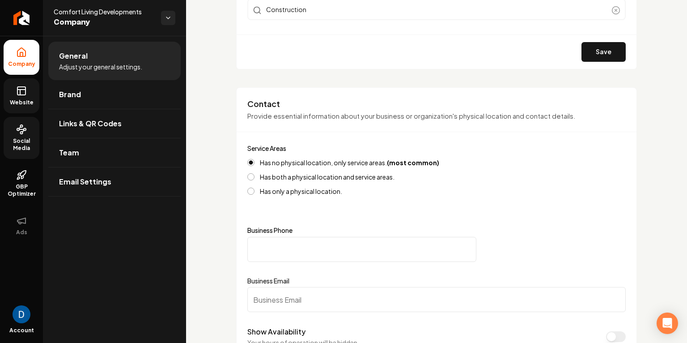
click at [547, 271] on div "Business Phone Business Email" at bounding box center [436, 269] width 378 height 85
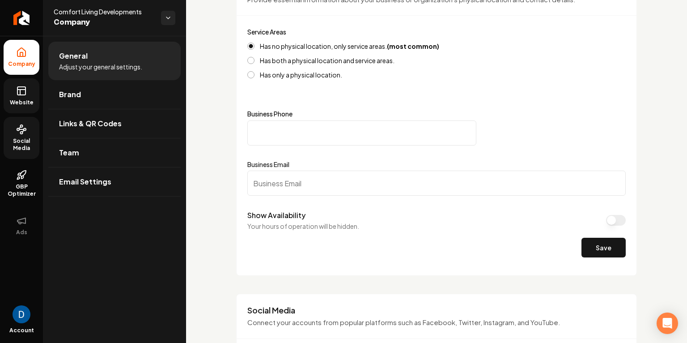
scroll to position [440, 0]
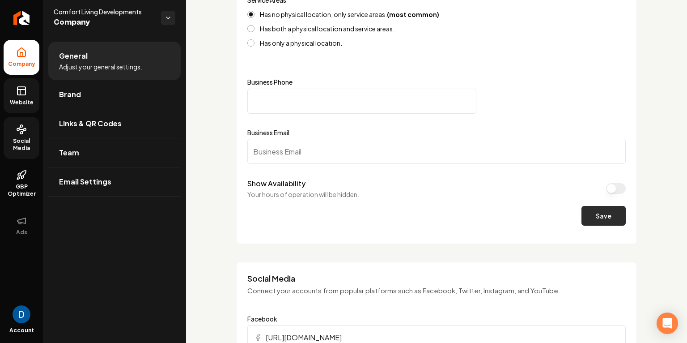
click at [618, 211] on button "Save" at bounding box center [603, 216] width 44 height 20
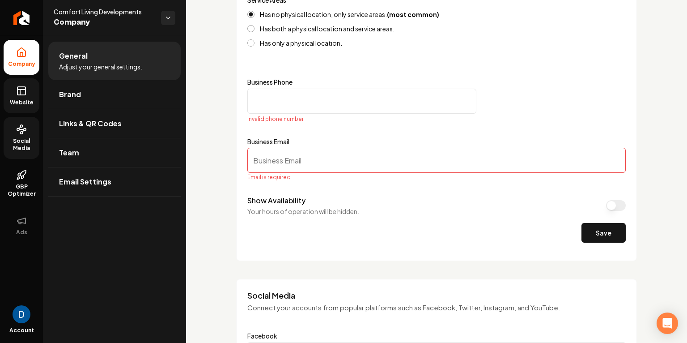
click at [394, 92] on input "Business Phone" at bounding box center [361, 101] width 229 height 25
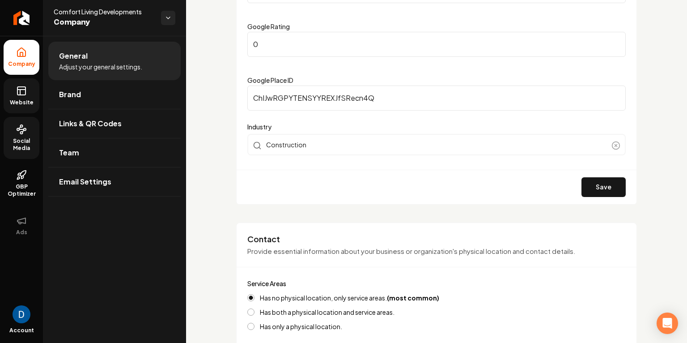
scroll to position [0, 0]
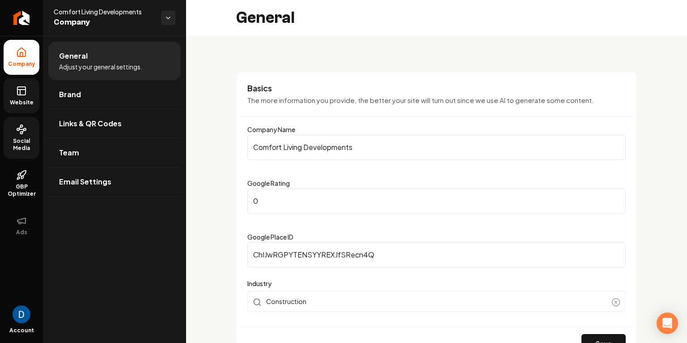
click at [62, 11] on span "Comfort Living Developments" at bounding box center [104, 11] width 100 height 9
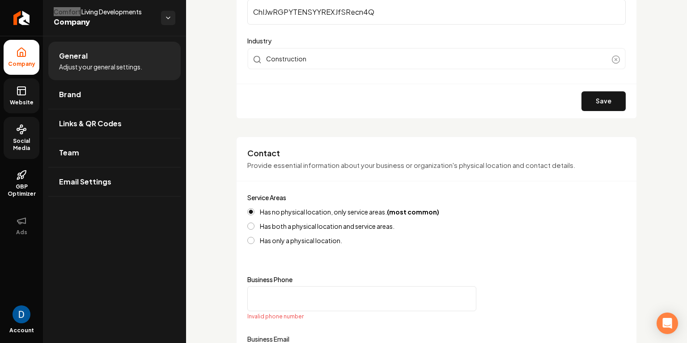
scroll to position [361, 0]
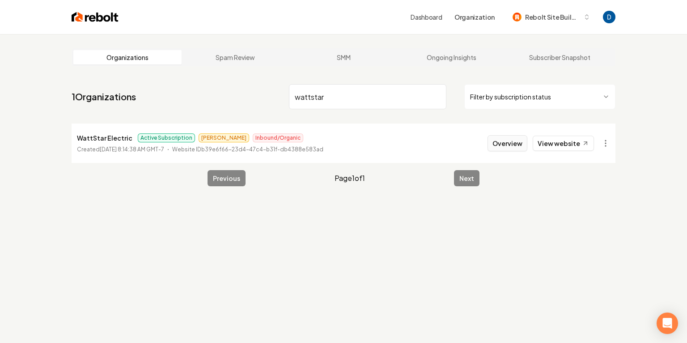
type input "wattstar"
click at [515, 145] on button "Overview" at bounding box center [507, 143] width 40 height 16
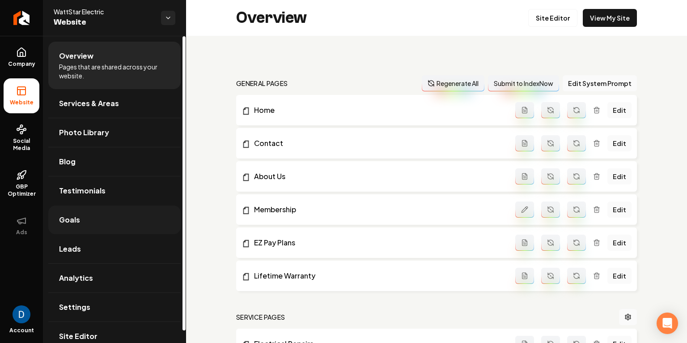
click at [93, 222] on link "Goals" at bounding box center [114, 219] width 132 height 29
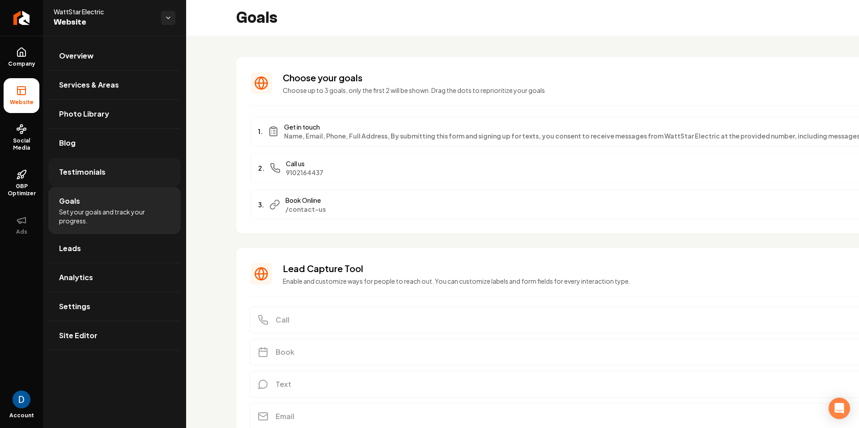
click at [108, 171] on link "Testimonials" at bounding box center [114, 172] width 132 height 29
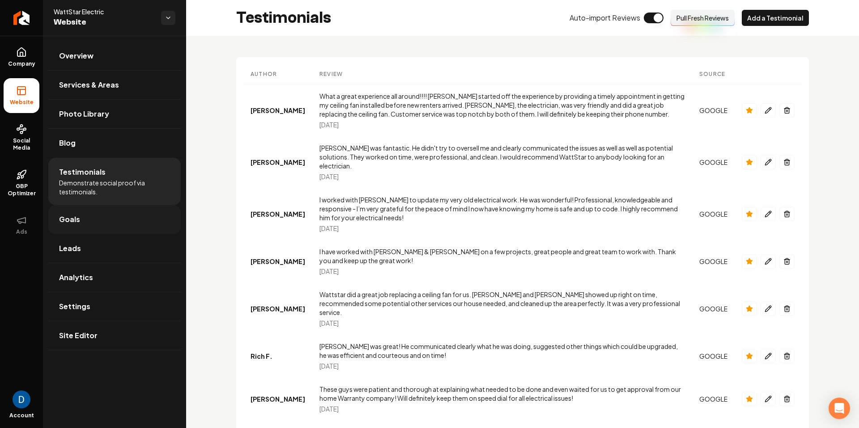
click at [94, 208] on link "Goals" at bounding box center [114, 219] width 132 height 29
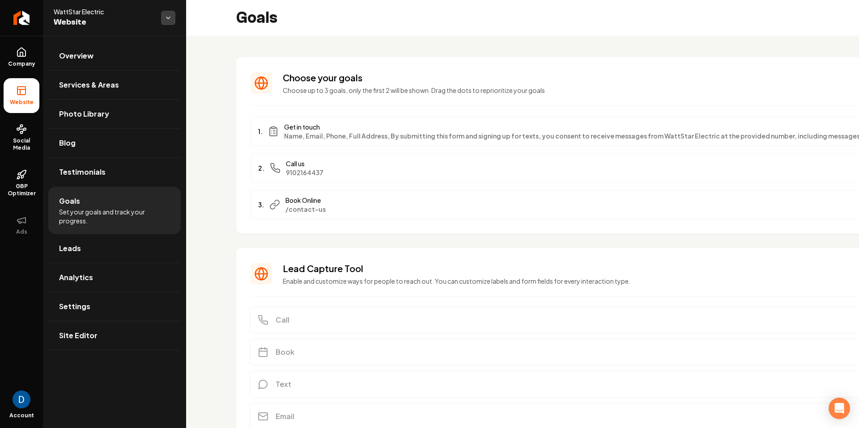
click at [169, 15] on html "Company Website Social Media GBP Optimizer Ads Account WattStar Electric Websit…" at bounding box center [429, 214] width 859 height 428
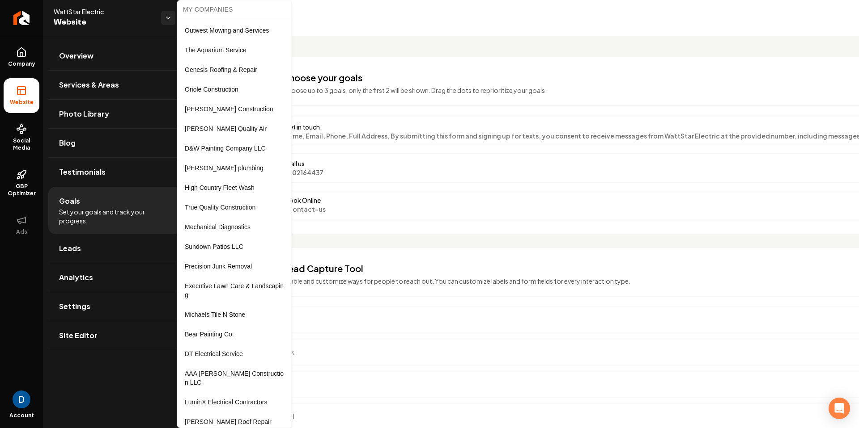
click at [156, 21] on html "Company Website Social Media GBP Optimizer Ads Account WattStar Electric Websit…" at bounding box center [429, 214] width 859 height 428
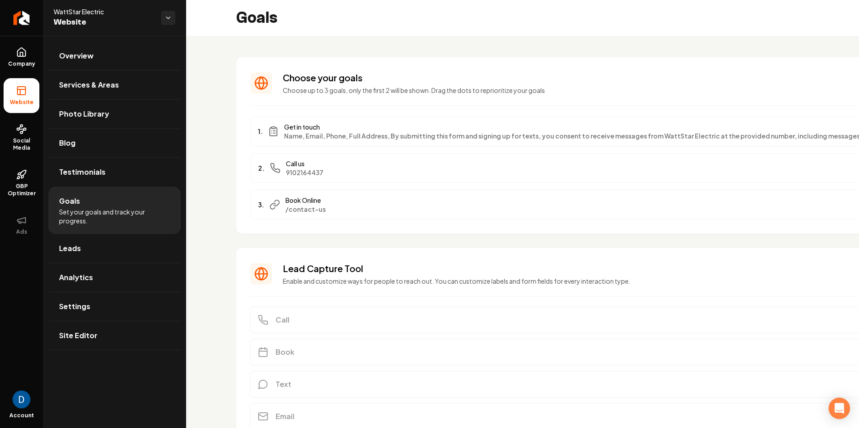
click at [9, 97] on li "Website" at bounding box center [22, 95] width 36 height 35
click at [36, 95] on li "Website" at bounding box center [22, 95] width 36 height 35
click at [28, 127] on link "Social Media" at bounding box center [22, 138] width 36 height 42
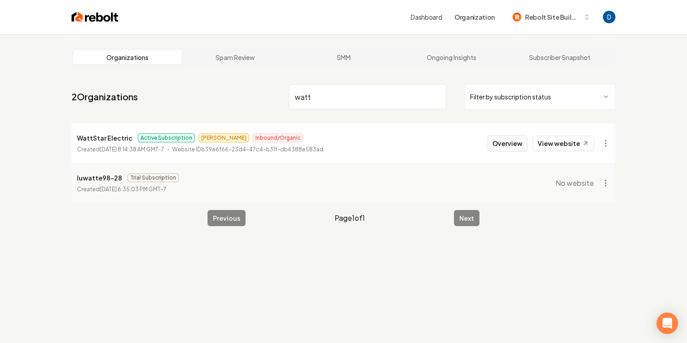
type input "watt"
click at [512, 140] on button "Overview" at bounding box center [507, 143] width 40 height 16
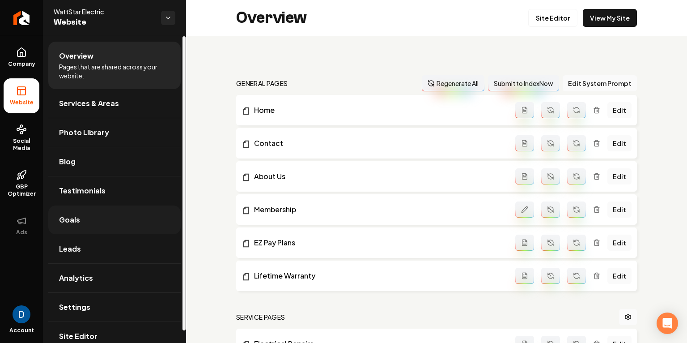
click at [110, 222] on link "Goals" at bounding box center [114, 219] width 132 height 29
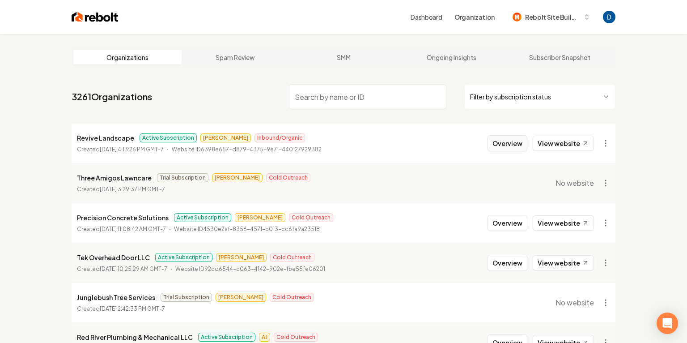
click at [511, 143] on button "Overview" at bounding box center [507, 143] width 40 height 16
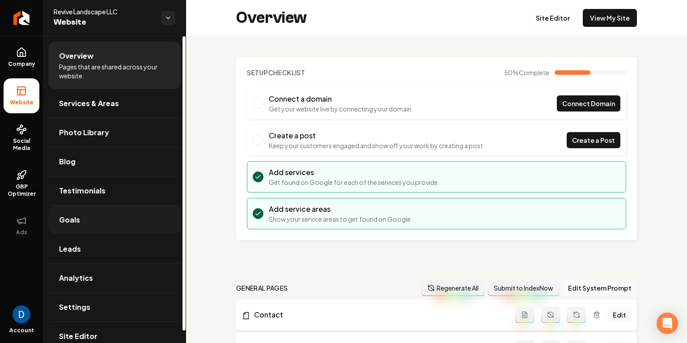
click at [112, 220] on link "Goals" at bounding box center [114, 219] width 132 height 29
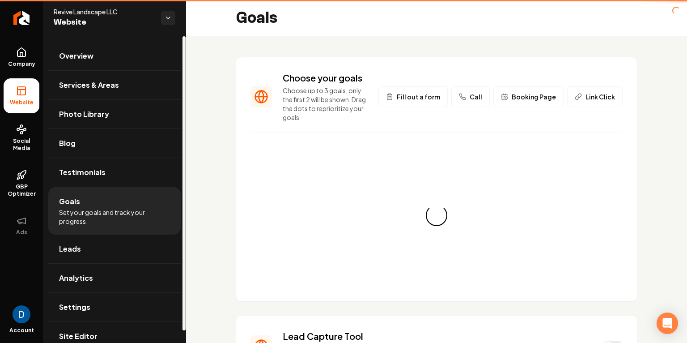
click at [110, 214] on span "Set your goals and track your progress." at bounding box center [114, 217] width 111 height 18
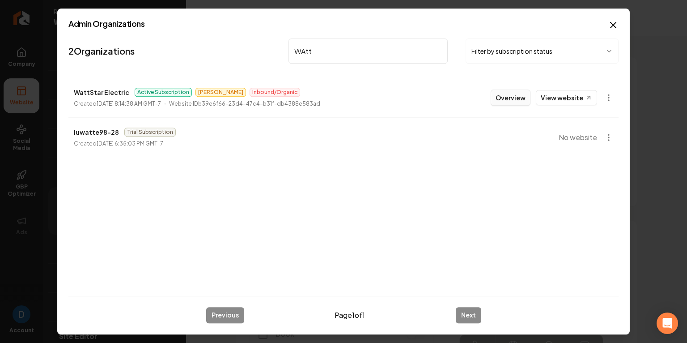
type input "WAtt"
click at [519, 95] on button "Overview" at bounding box center [511, 97] width 40 height 16
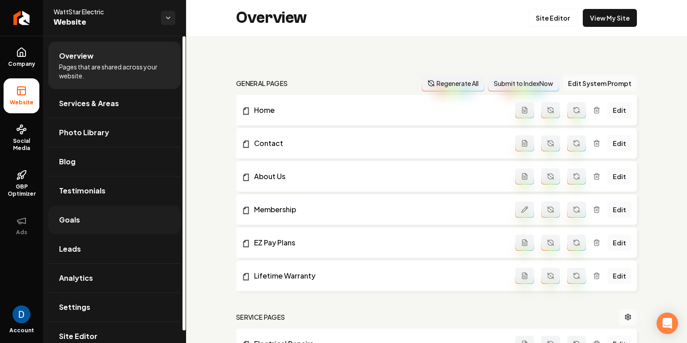
click at [116, 216] on link "Goals" at bounding box center [114, 219] width 132 height 29
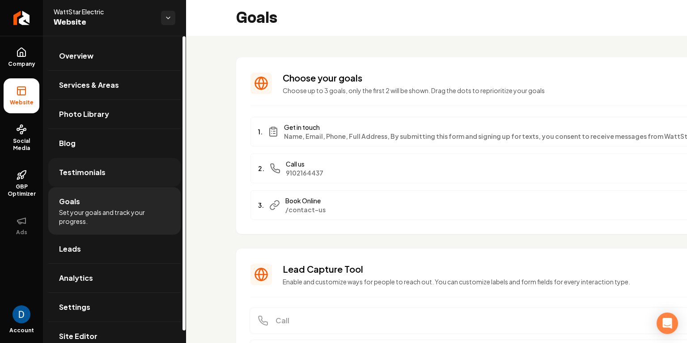
click at [134, 170] on link "Testimonials" at bounding box center [114, 172] width 132 height 29
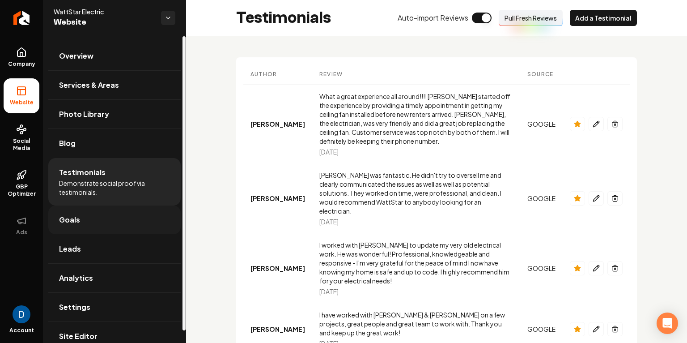
click at [123, 213] on link "Goals" at bounding box center [114, 219] width 132 height 29
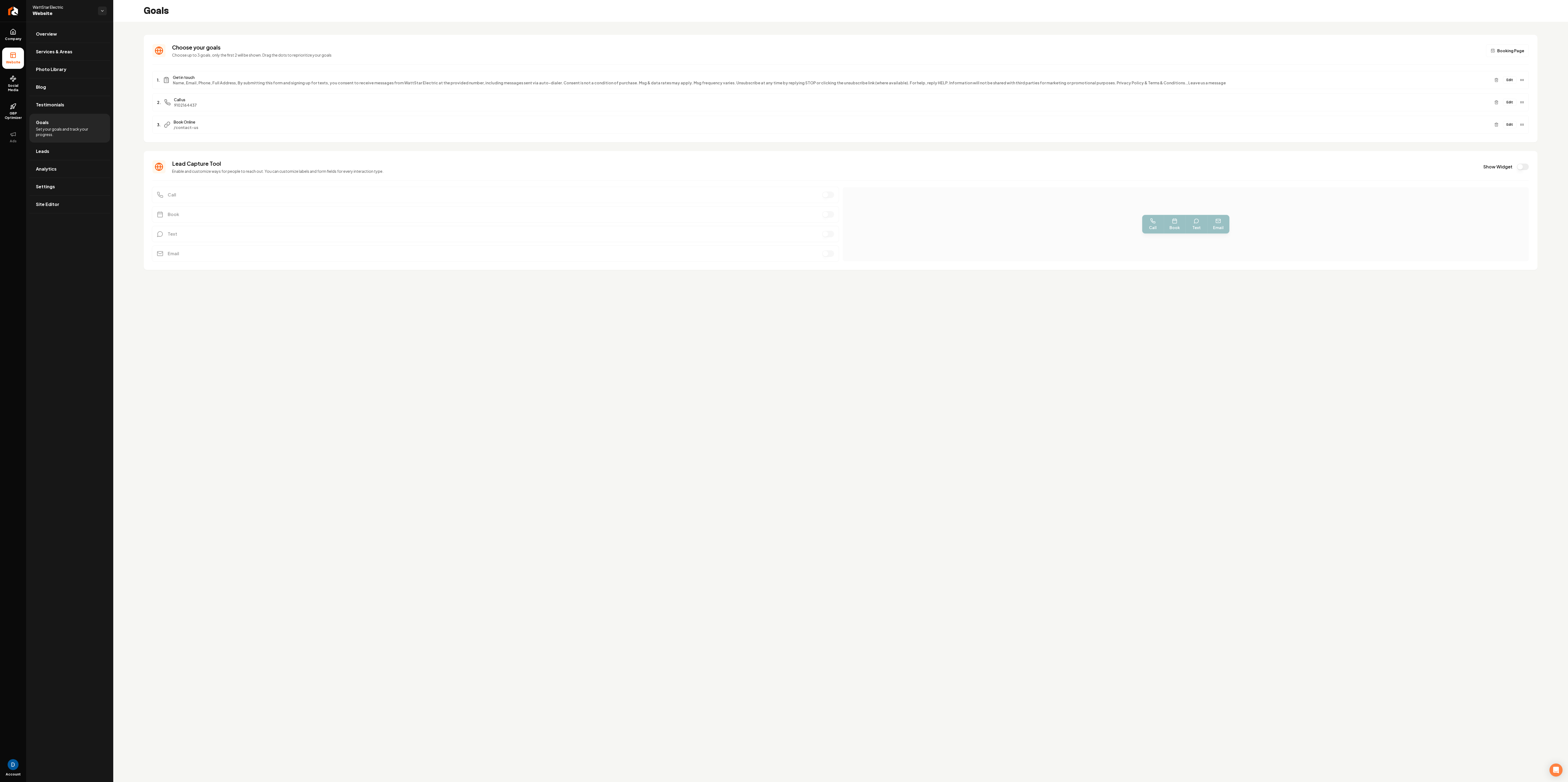
click at [418, 81] on button "Edit" at bounding box center [1510, 80] width 13 height 7
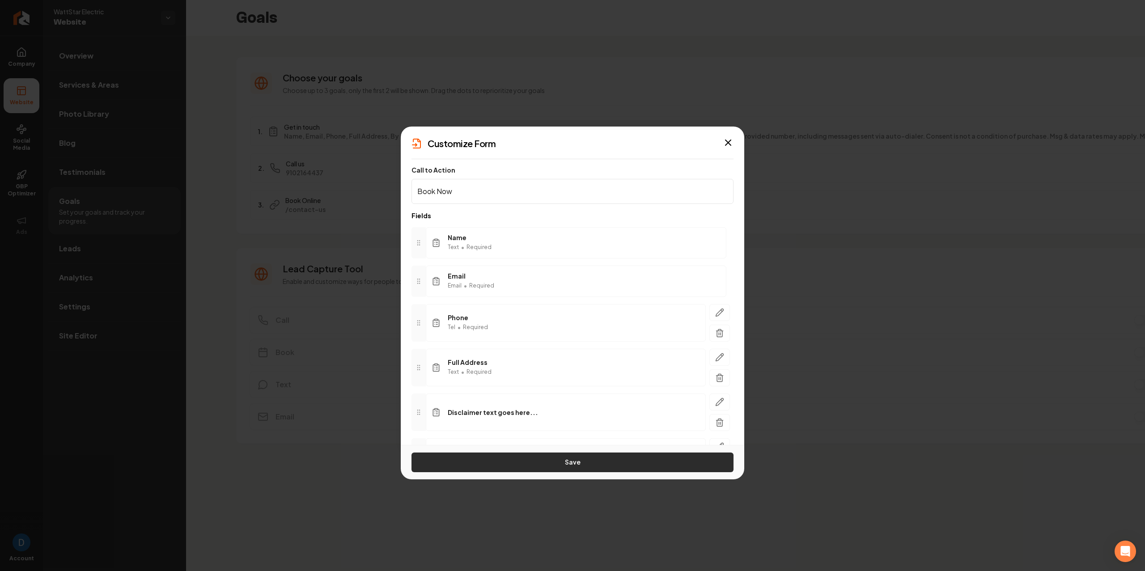
type input "Book Now"
click at [474, 342] on button "Save" at bounding box center [572, 463] width 322 height 20
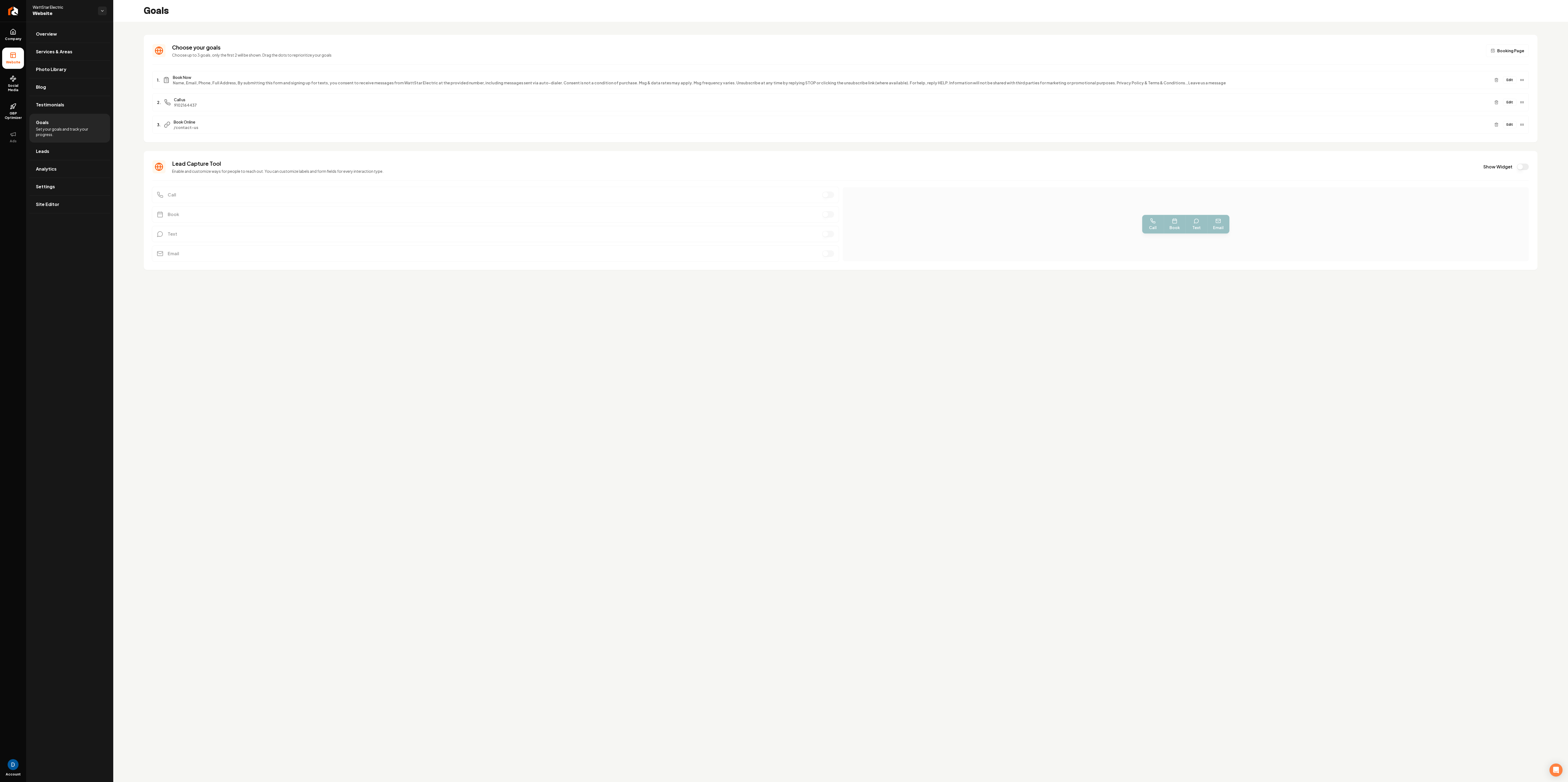
click at [418, 77] on button "Edit" at bounding box center [1510, 80] width 13 height 7
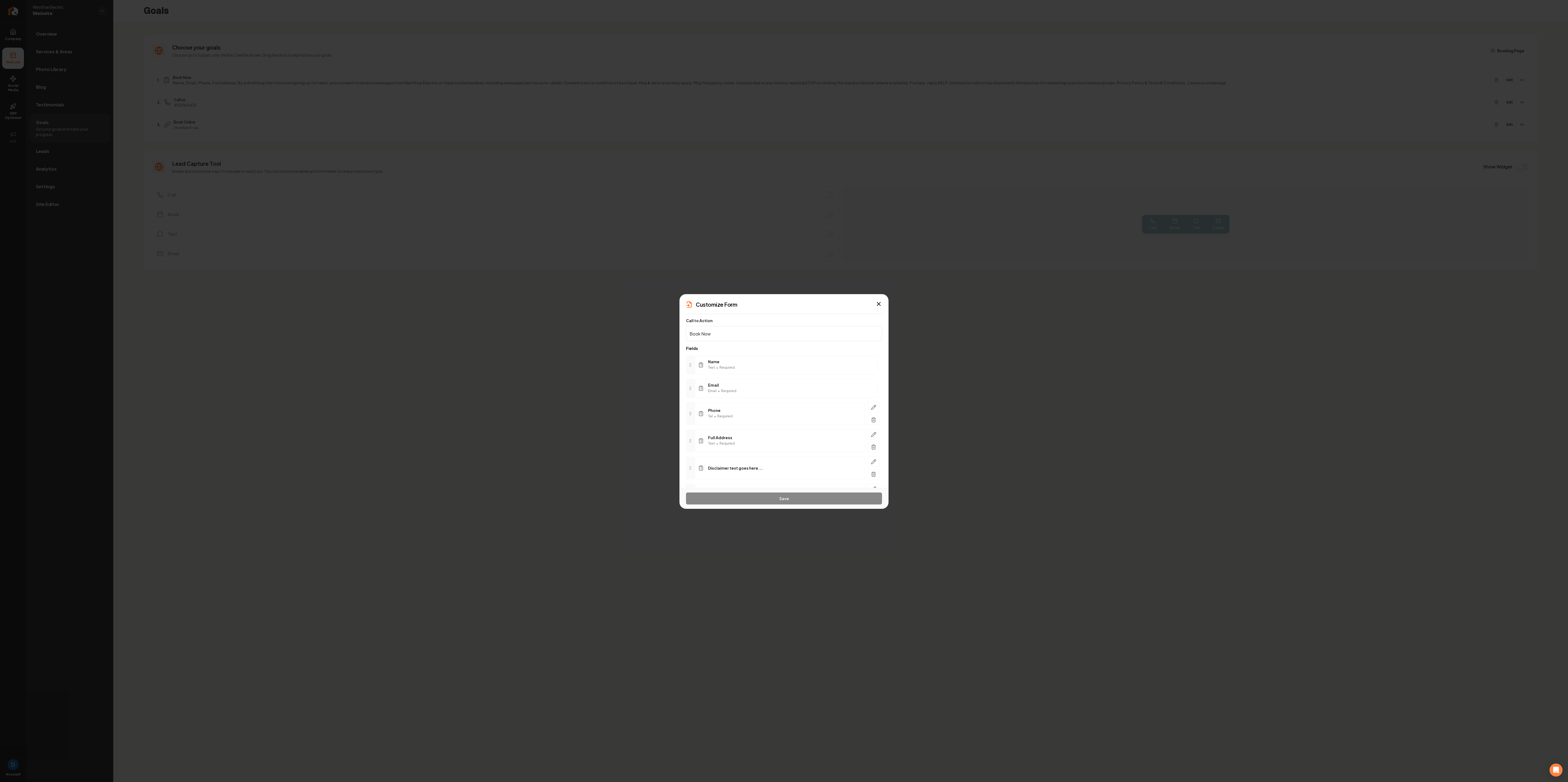
click at [418, 208] on input "Book Now" at bounding box center [784, 333] width 196 height 15
type input "Book now"
click at [418, 208] on button "Save" at bounding box center [784, 498] width 196 height 12
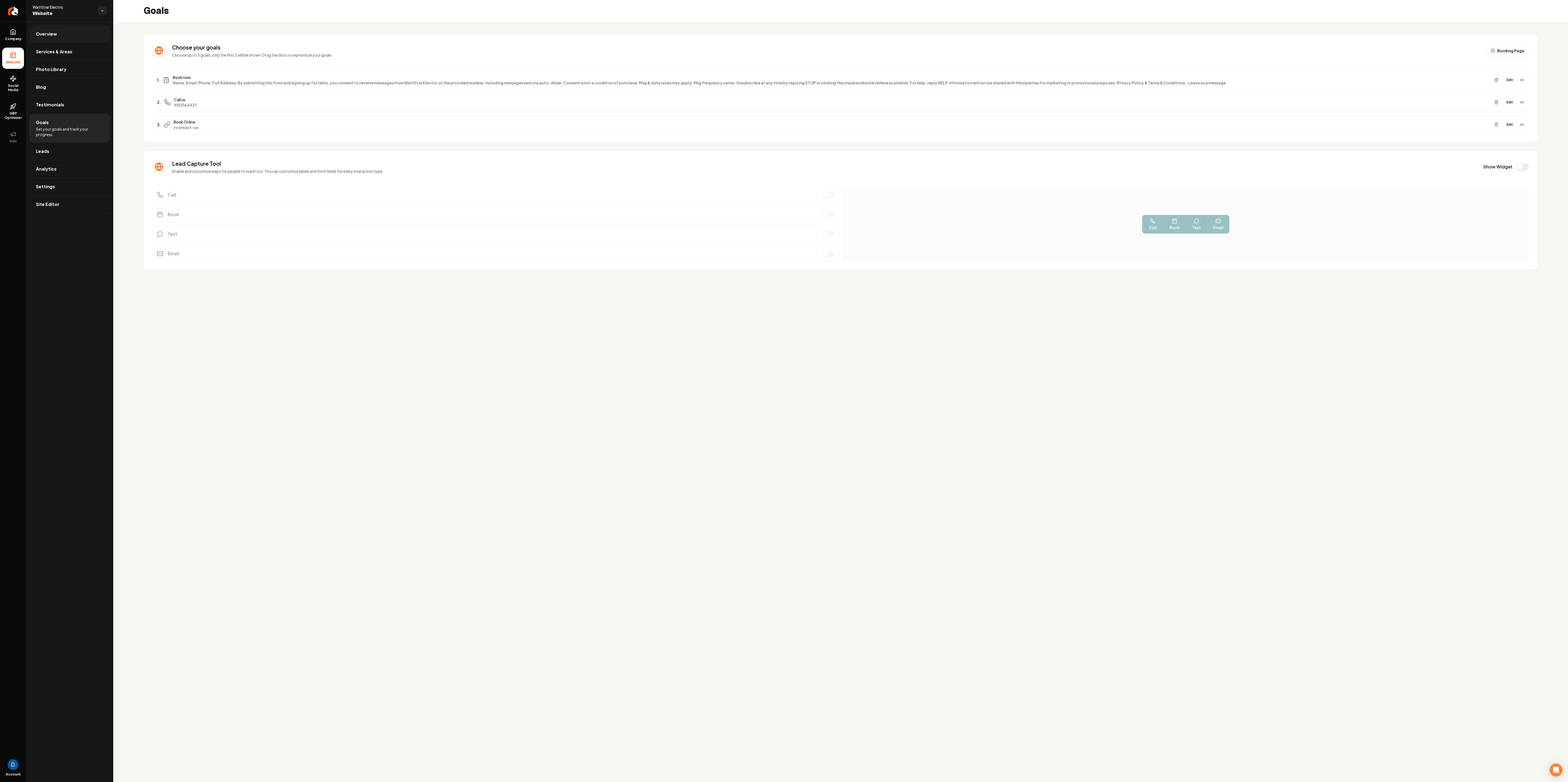
click at [45, 26] on link "Overview" at bounding box center [69, 34] width 80 height 18
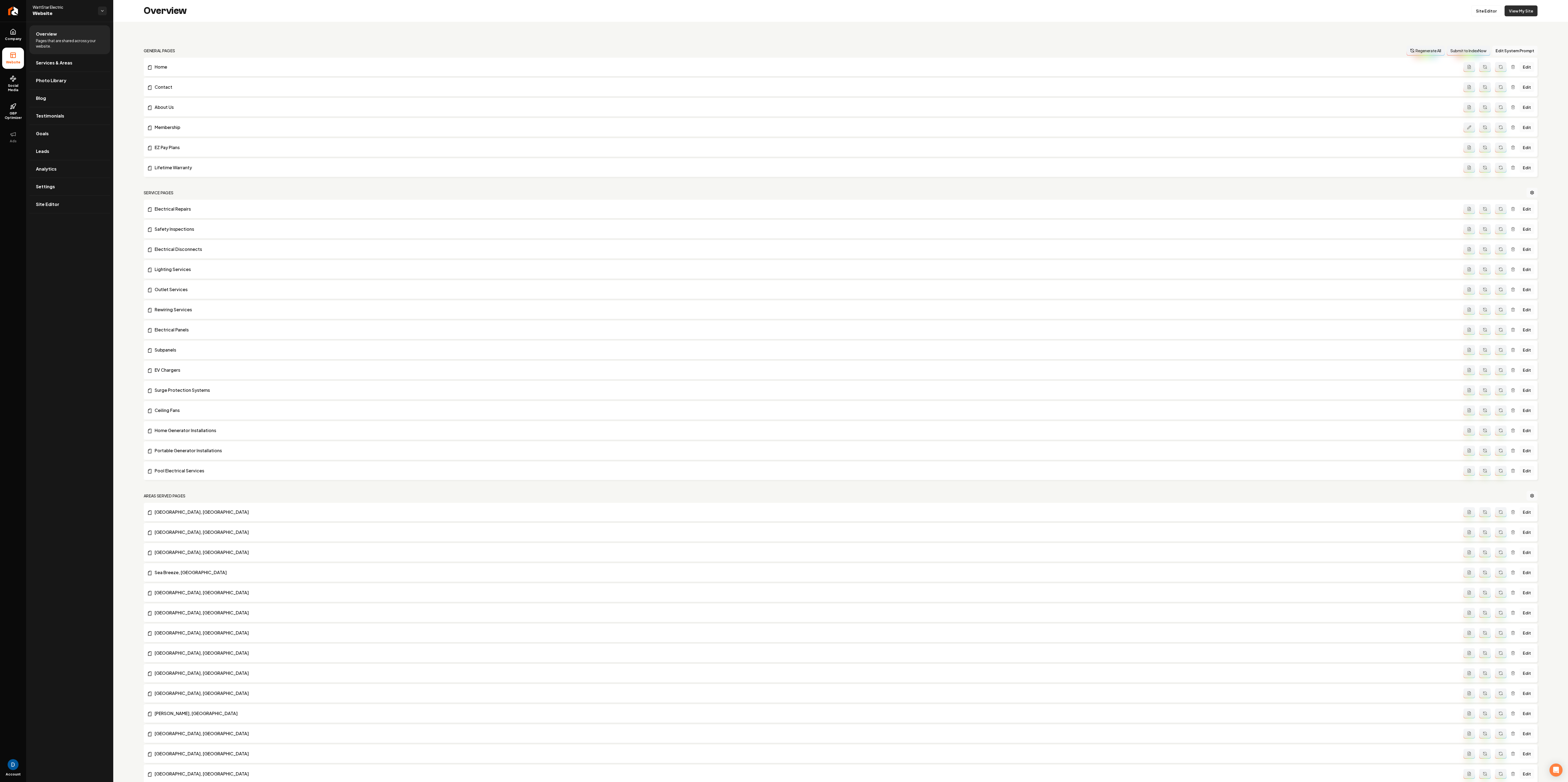
click at [418, 6] on link "View My Site" at bounding box center [1521, 11] width 33 height 11
